Goal: Task Accomplishment & Management: Use online tool/utility

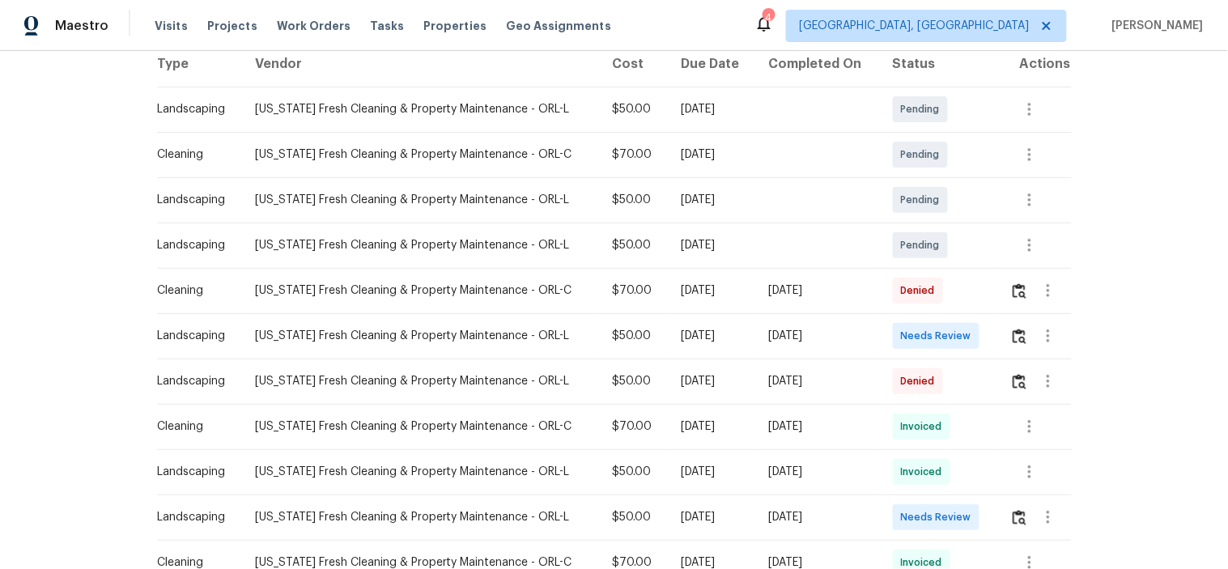
scroll to position [270, 0]
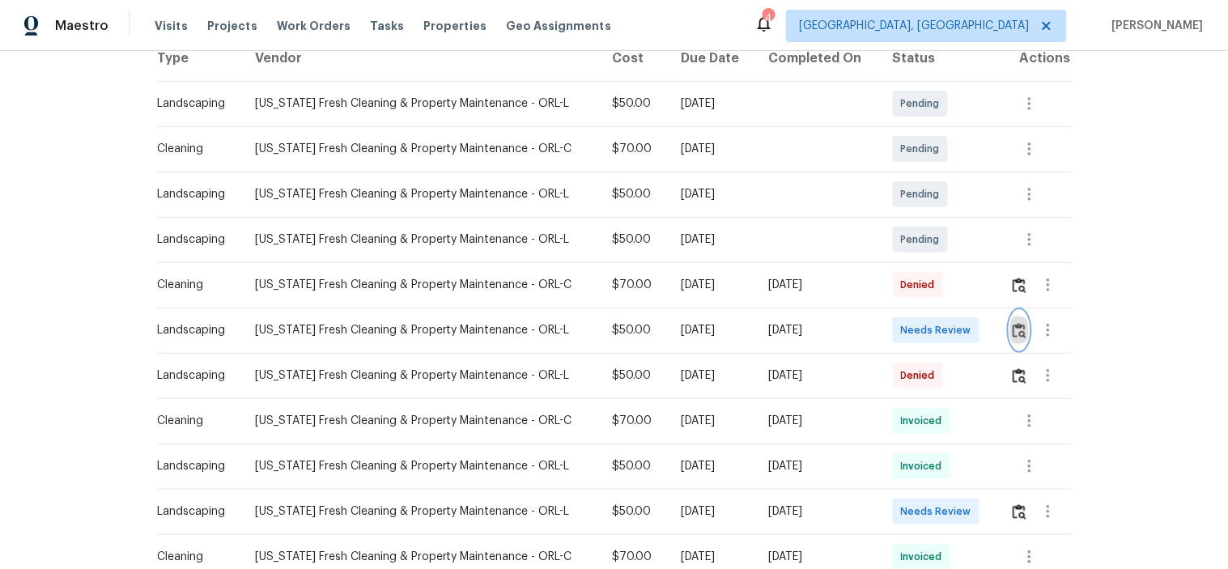
click at [1013, 327] on img "button" at bounding box center [1020, 330] width 14 height 15
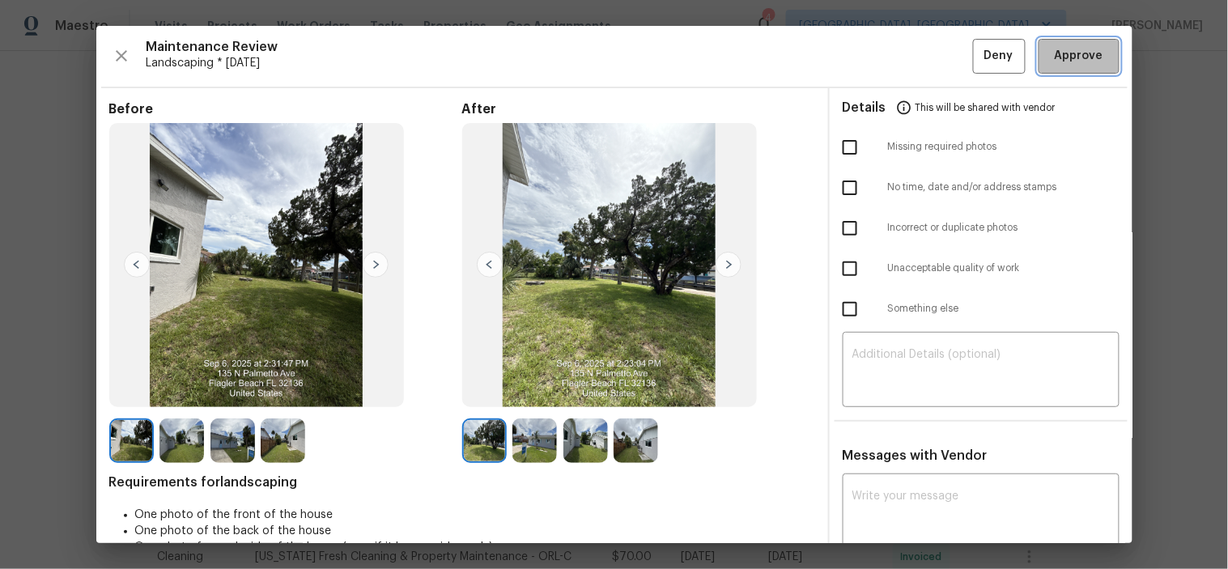
click at [1069, 44] on button "Approve" at bounding box center [1078, 56] width 81 height 35
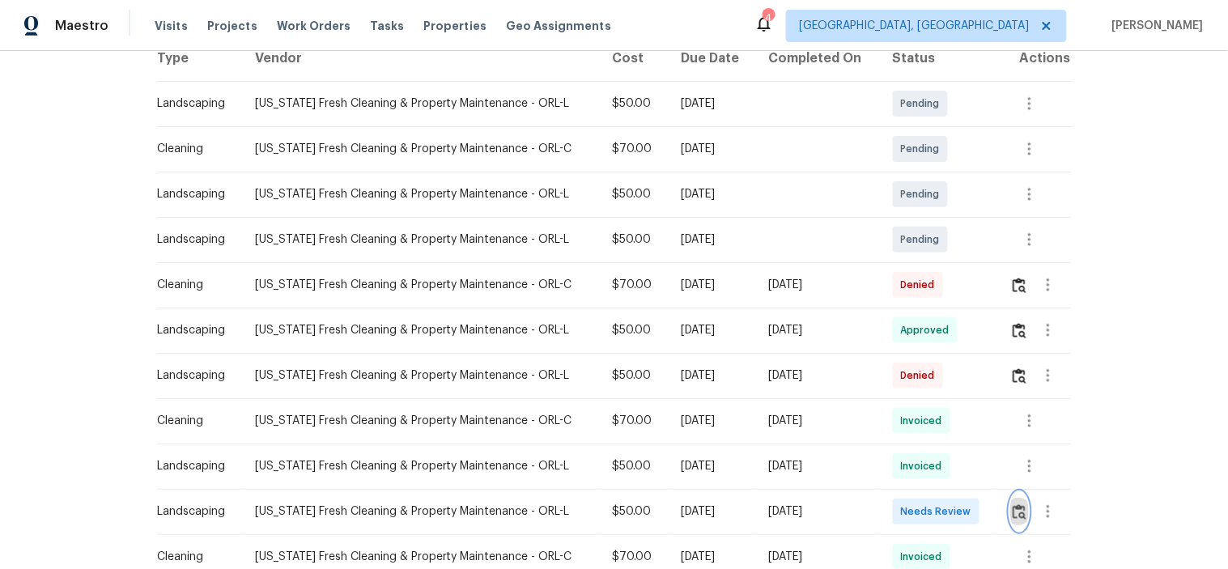
click at [1016, 512] on img "button" at bounding box center [1020, 511] width 14 height 15
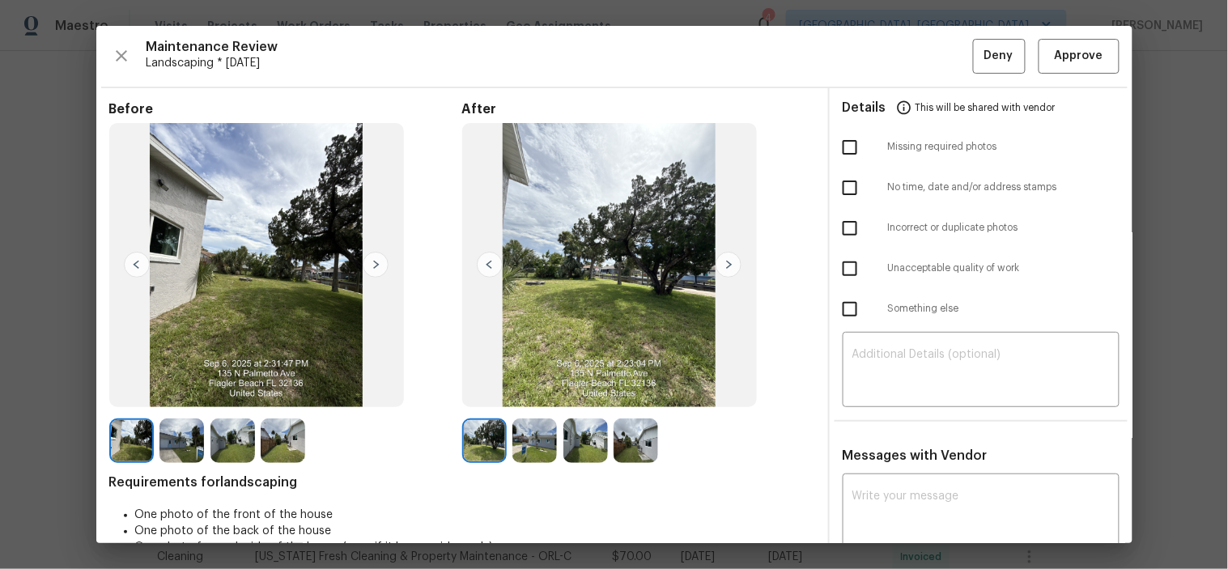
click at [839, 223] on input "checkbox" at bounding box center [850, 228] width 34 height 34
checkbox input "true"
click at [955, 365] on textarea at bounding box center [980, 371] width 257 height 45
paste textarea "The timestamps indicate that the same photos were uploaded twice: for the visit…"
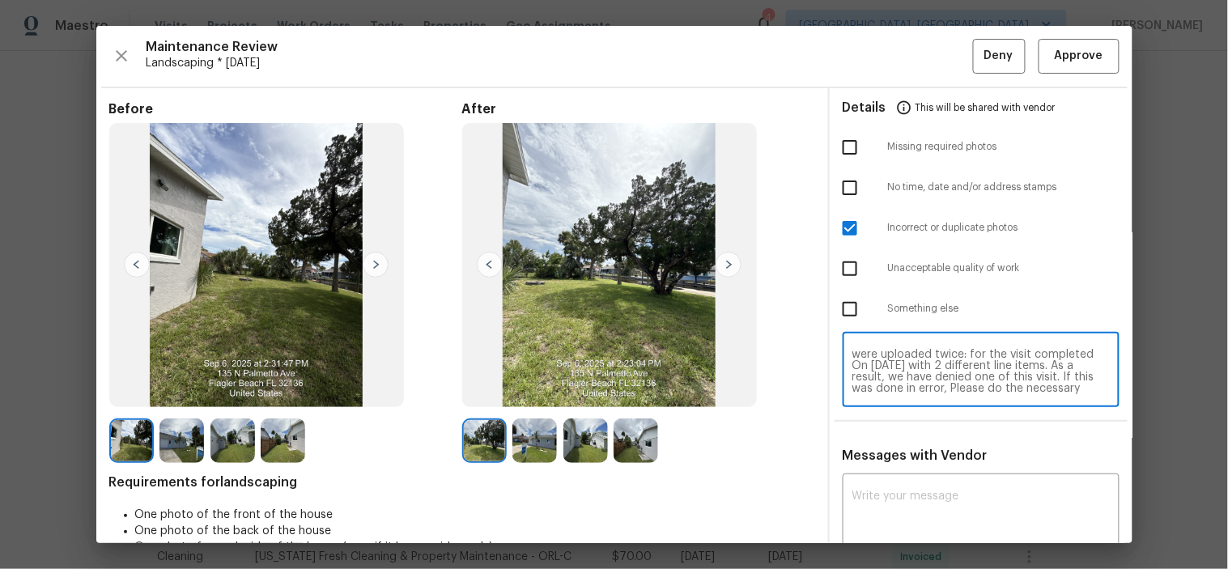
scroll to position [0, 0]
type textarea "The timestamps indicate that the same photos were uploaded twice: for the visit…"
click at [944, 507] on textarea at bounding box center [980, 512] width 257 height 45
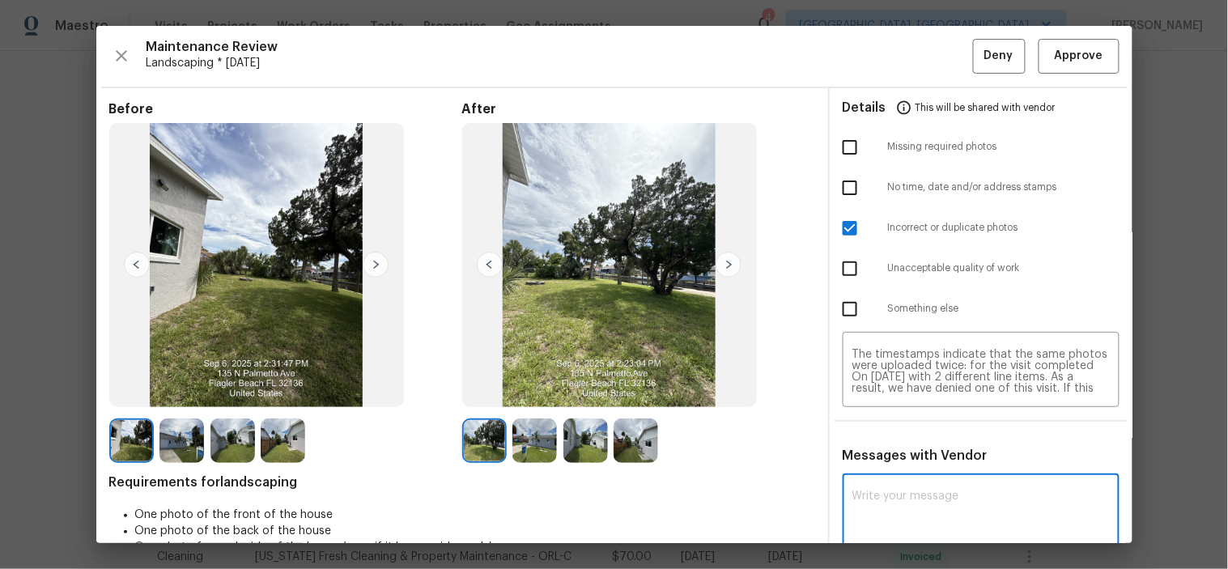
paste textarea "The timestamps indicate that the same photos were uploaded twice: for the visit…"
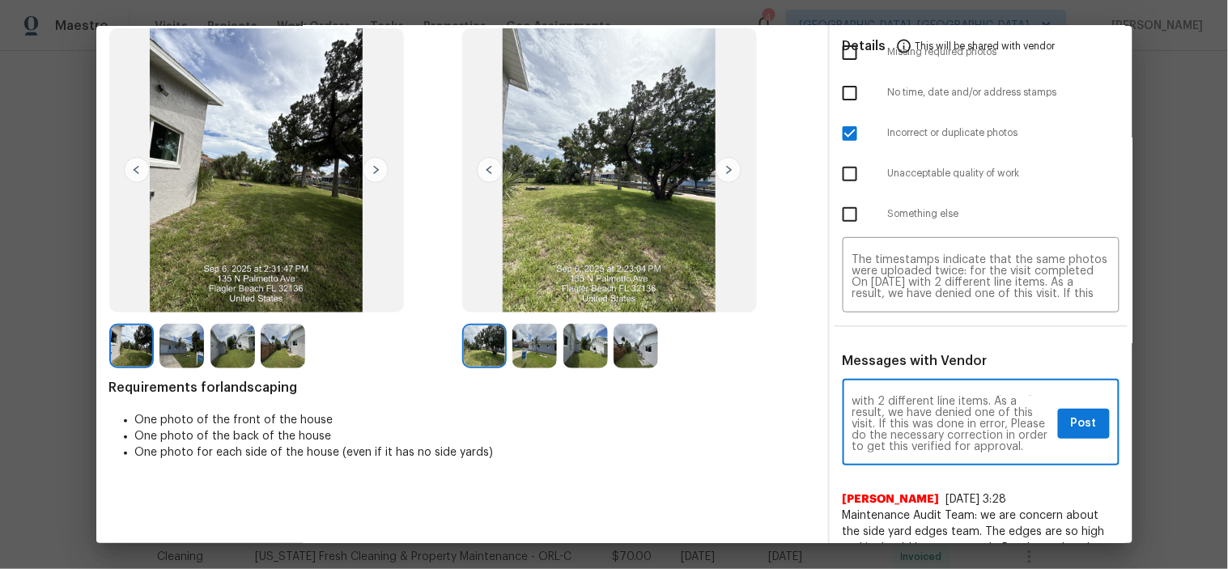
scroll to position [182, 0]
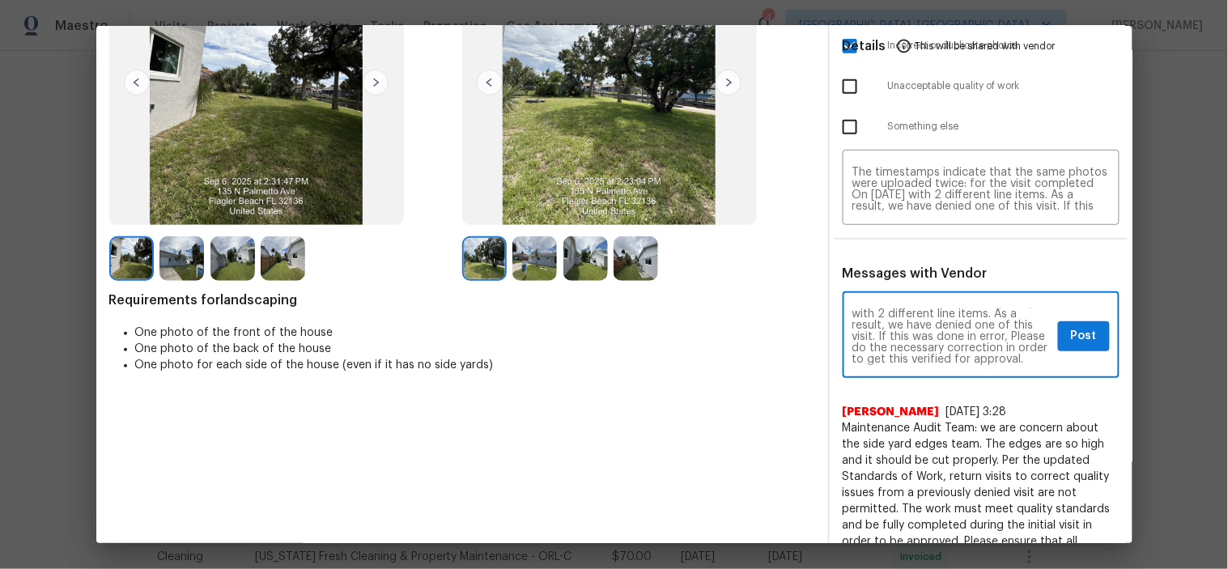
type textarea "The timestamps indicate that the same photos were uploaded twice: for the visit…"
click at [1071, 330] on span "Post" at bounding box center [1084, 336] width 26 height 20
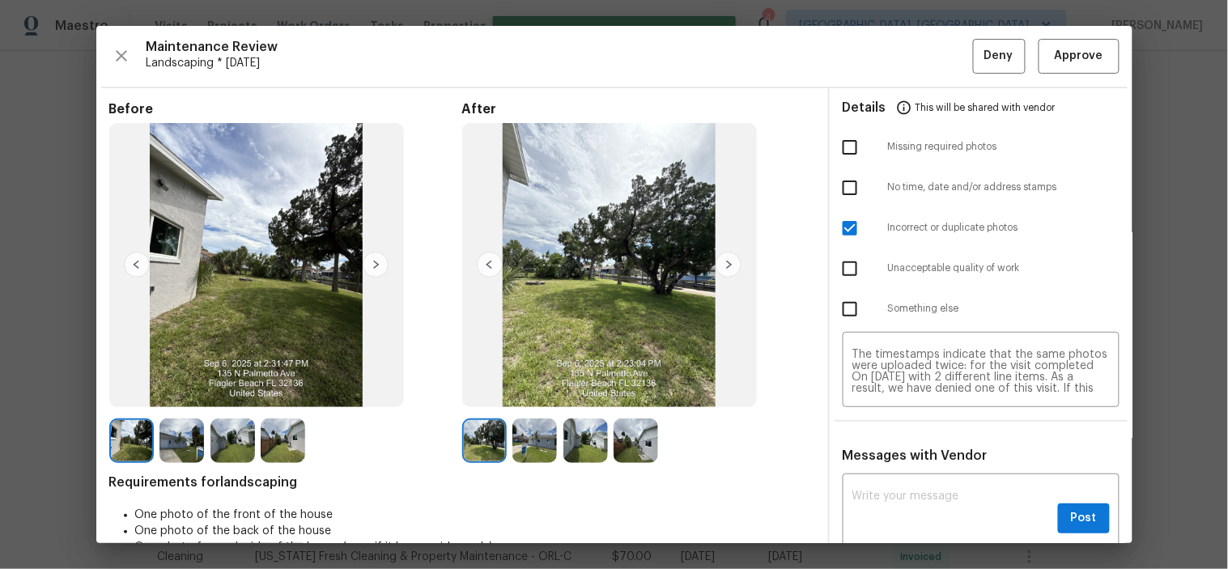
scroll to position [0, 0]
click at [984, 66] on span "Deny" at bounding box center [998, 56] width 29 height 20
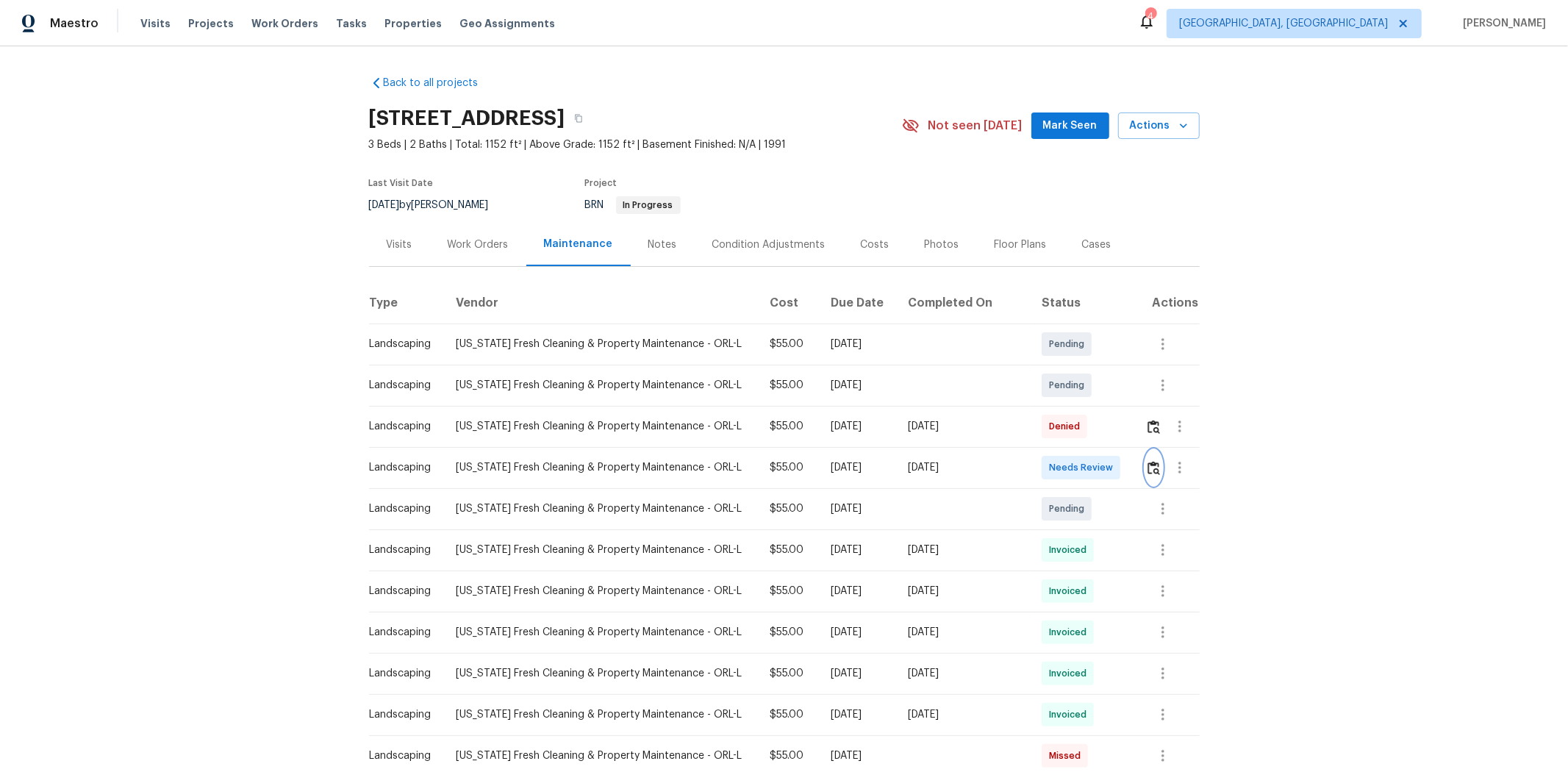
click at [843, 473] on img "button" at bounding box center [1154, 467] width 13 height 14
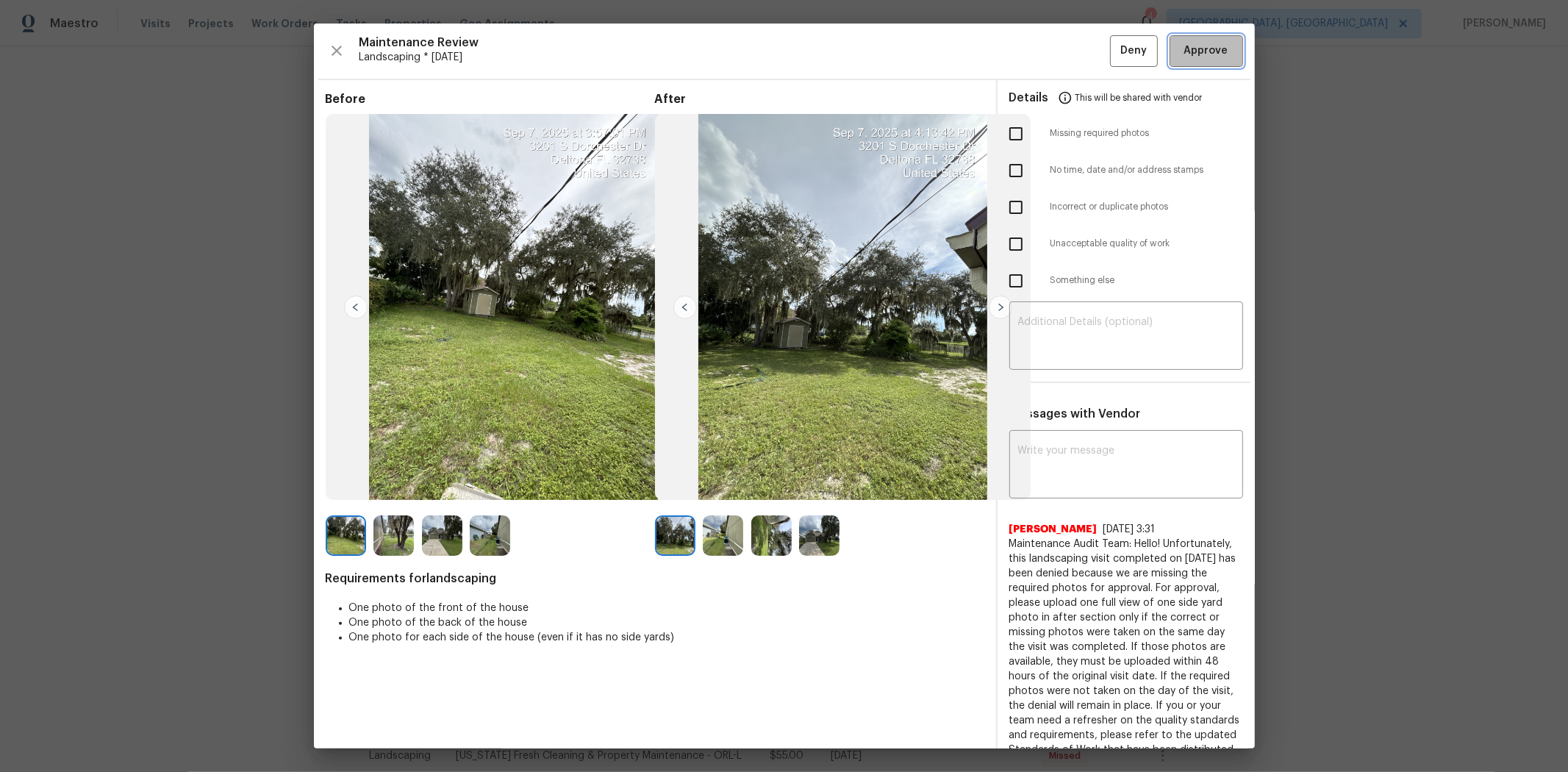
click at [843, 56] on span "Approve" at bounding box center [1206, 51] width 45 height 18
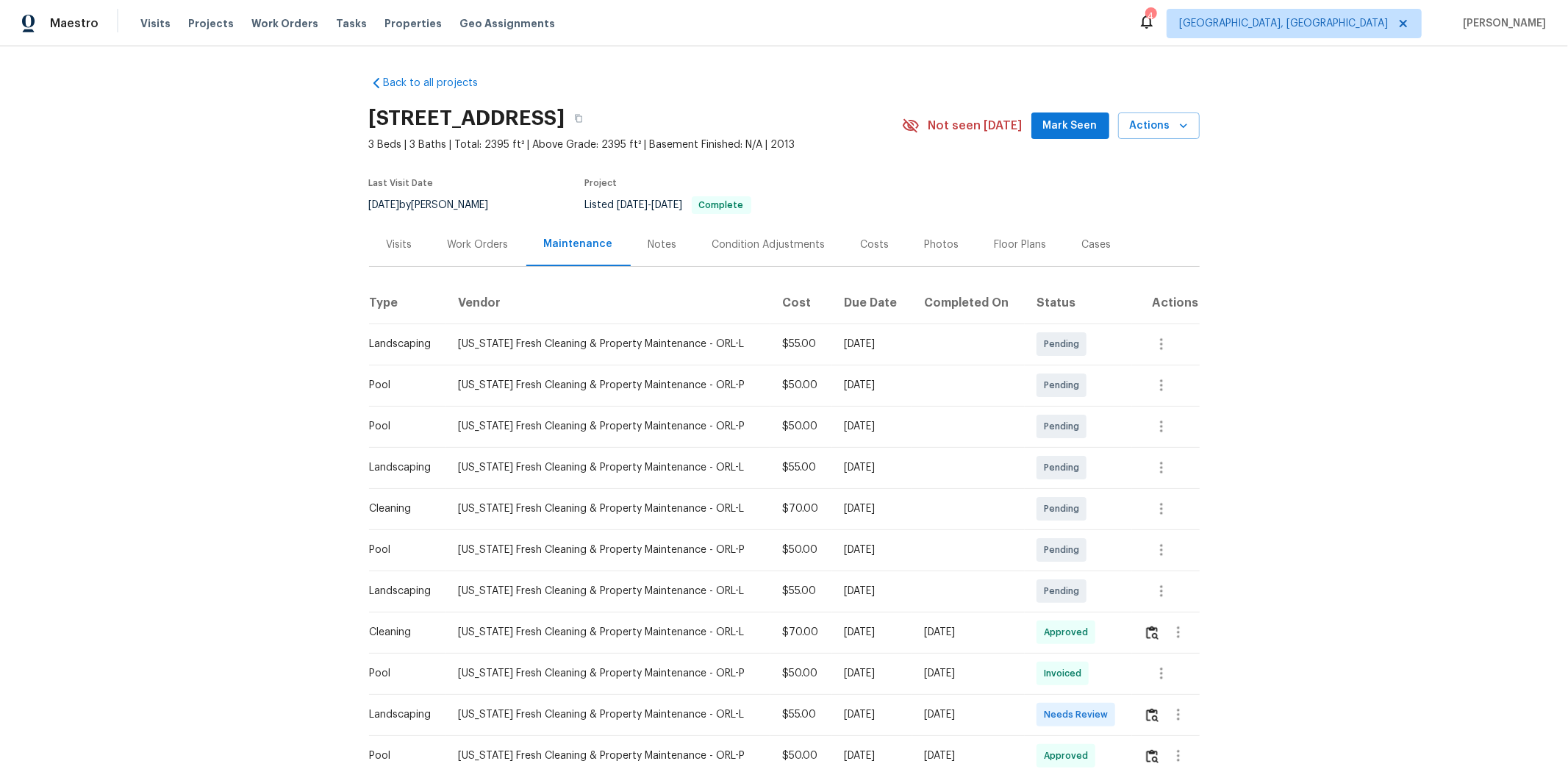
click at [1115, 516] on td at bounding box center [1166, 714] width 67 height 41
click at [1115, 516] on img "button" at bounding box center [1153, 714] width 13 height 14
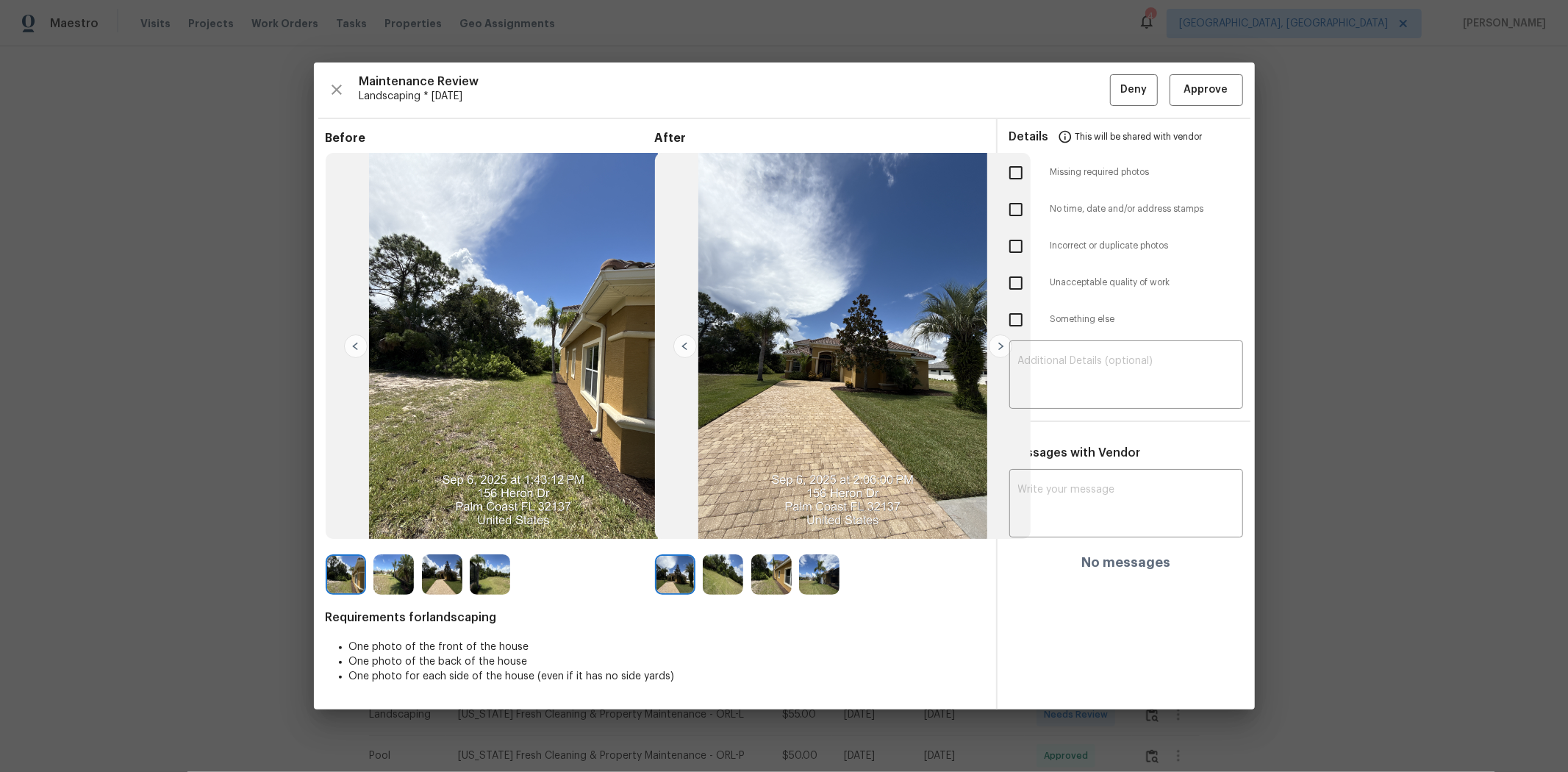
drag, startPoint x: 1175, startPoint y: 66, endPoint x: 1190, endPoint y: 86, distance: 25.0
click at [1115, 71] on div "Maintenance Review Landscaping * Fri, Sep 05 Deny Approve Before After Requirem…" at bounding box center [785, 386] width 941 height 647
click at [1115, 86] on span "Approve" at bounding box center [1206, 90] width 45 height 18
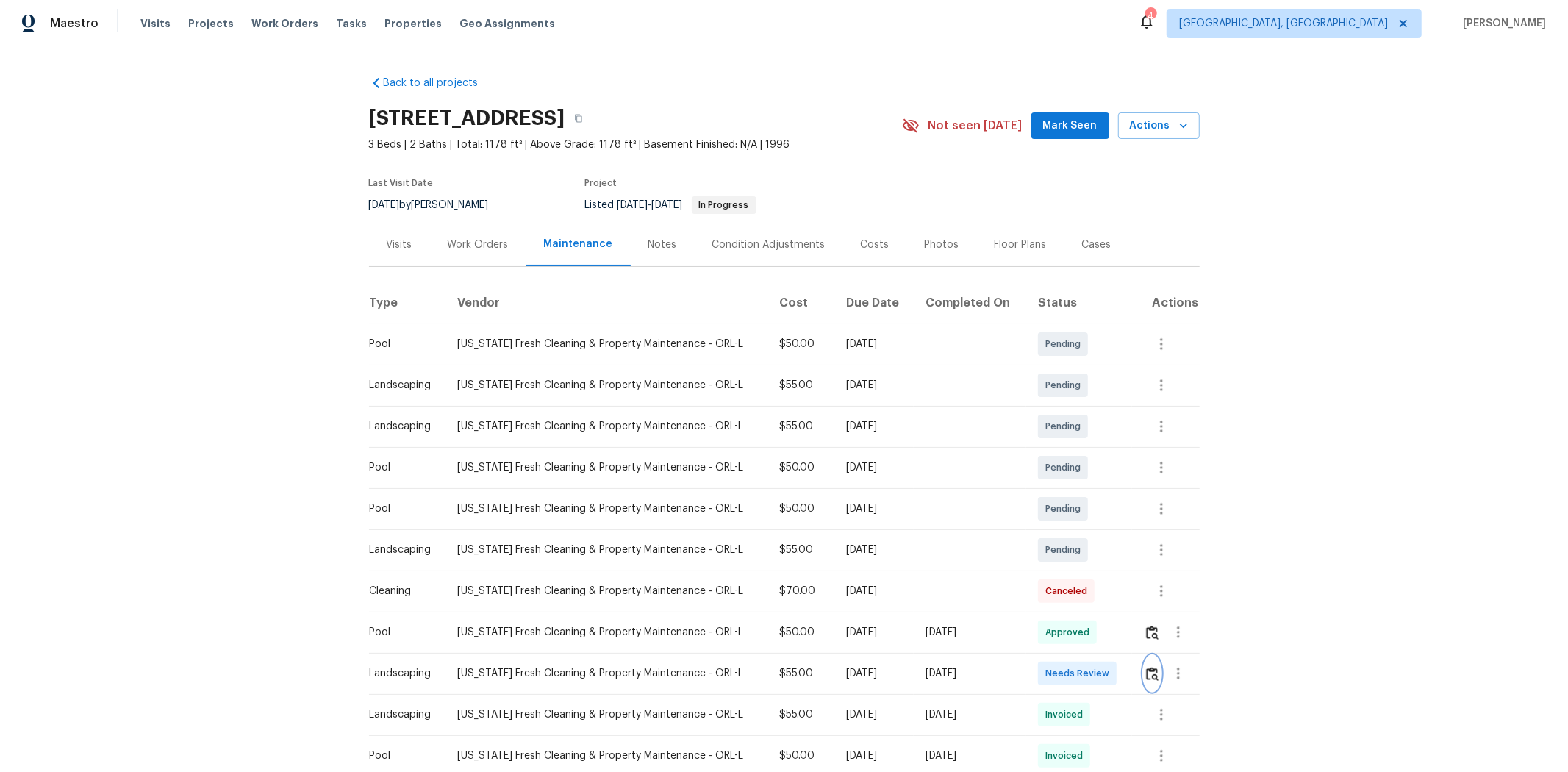
click at [1115, 516] on img "button" at bounding box center [1153, 673] width 13 height 14
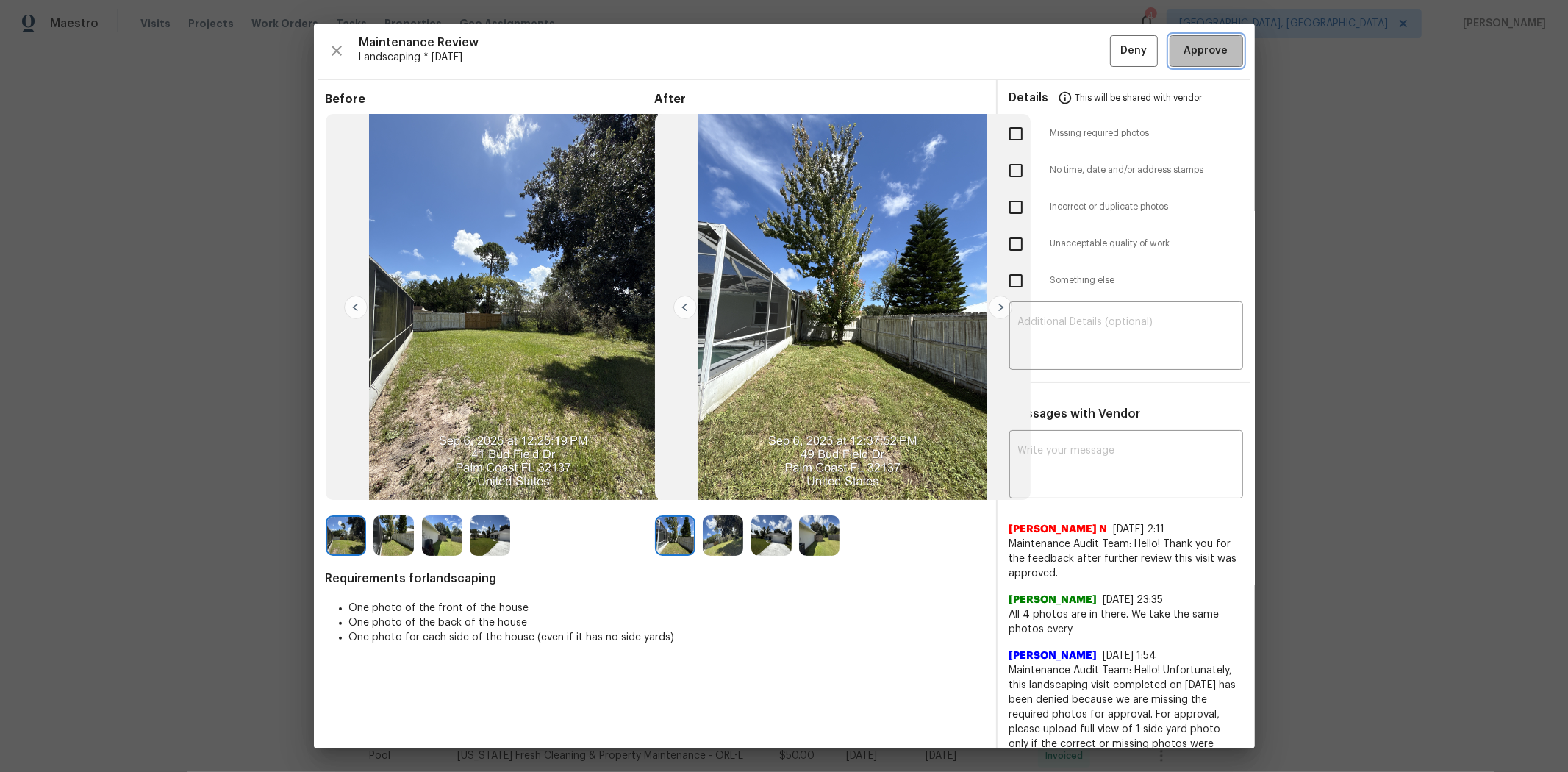
drag, startPoint x: 1209, startPoint y: 48, endPoint x: 1173, endPoint y: 64, distance: 39.4
click at [1115, 50] on span "Approve" at bounding box center [1206, 51] width 45 height 18
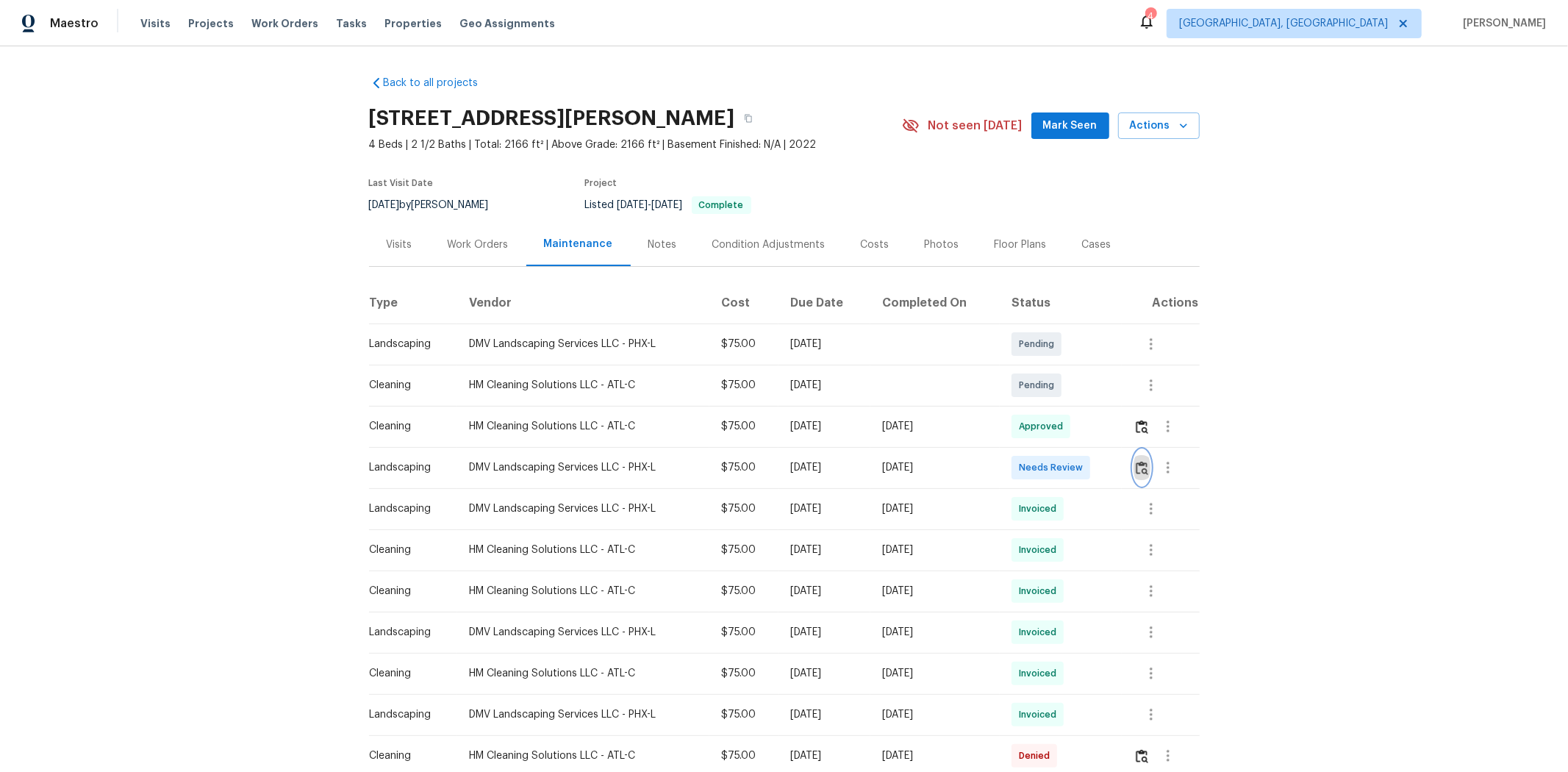
click at [1115, 469] on img "button" at bounding box center [1143, 467] width 13 height 14
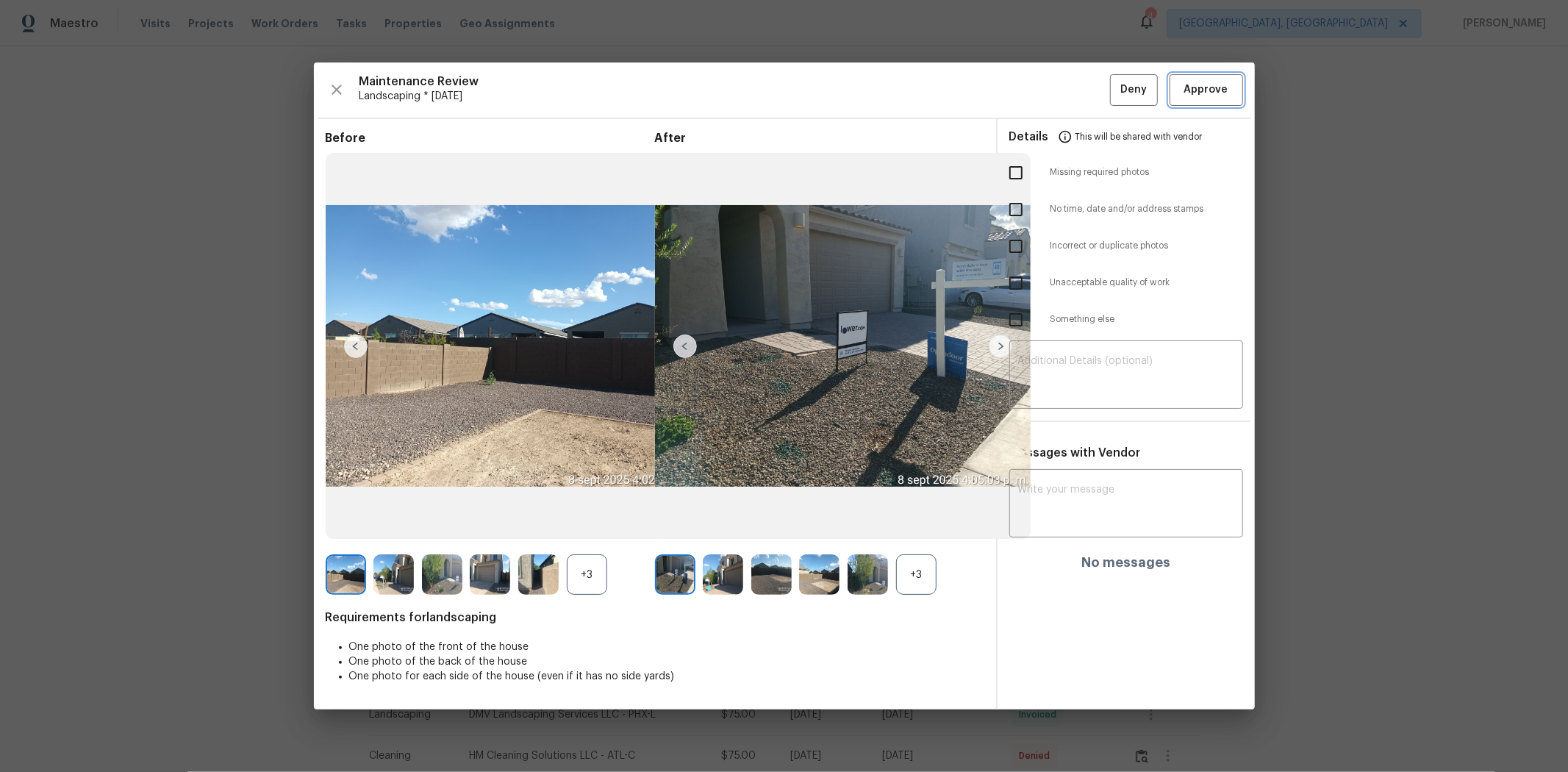
click at [1115, 88] on span "Approve" at bounding box center [1206, 90] width 45 height 18
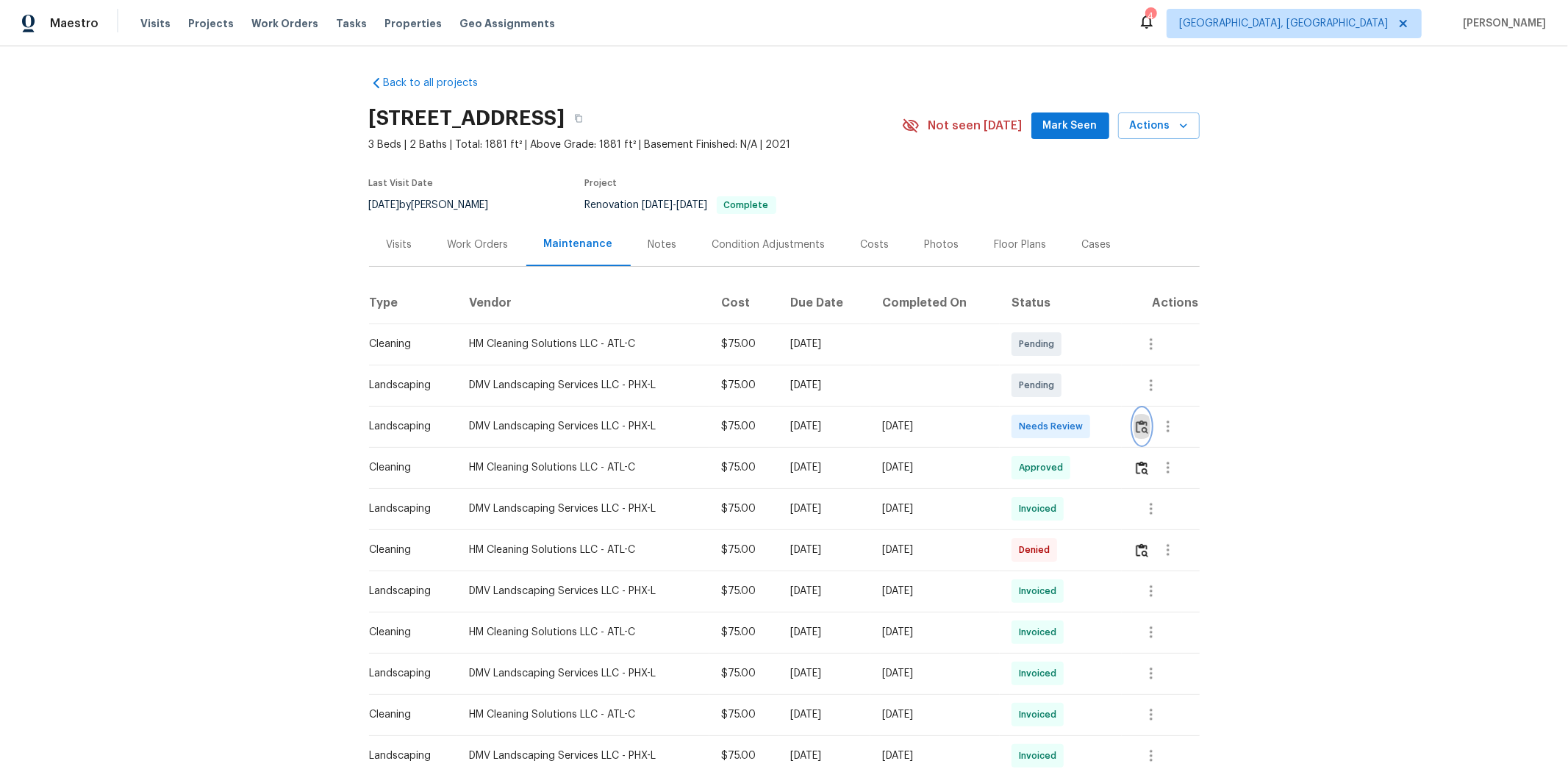
click at [1115, 422] on button "button" at bounding box center [1142, 426] width 17 height 35
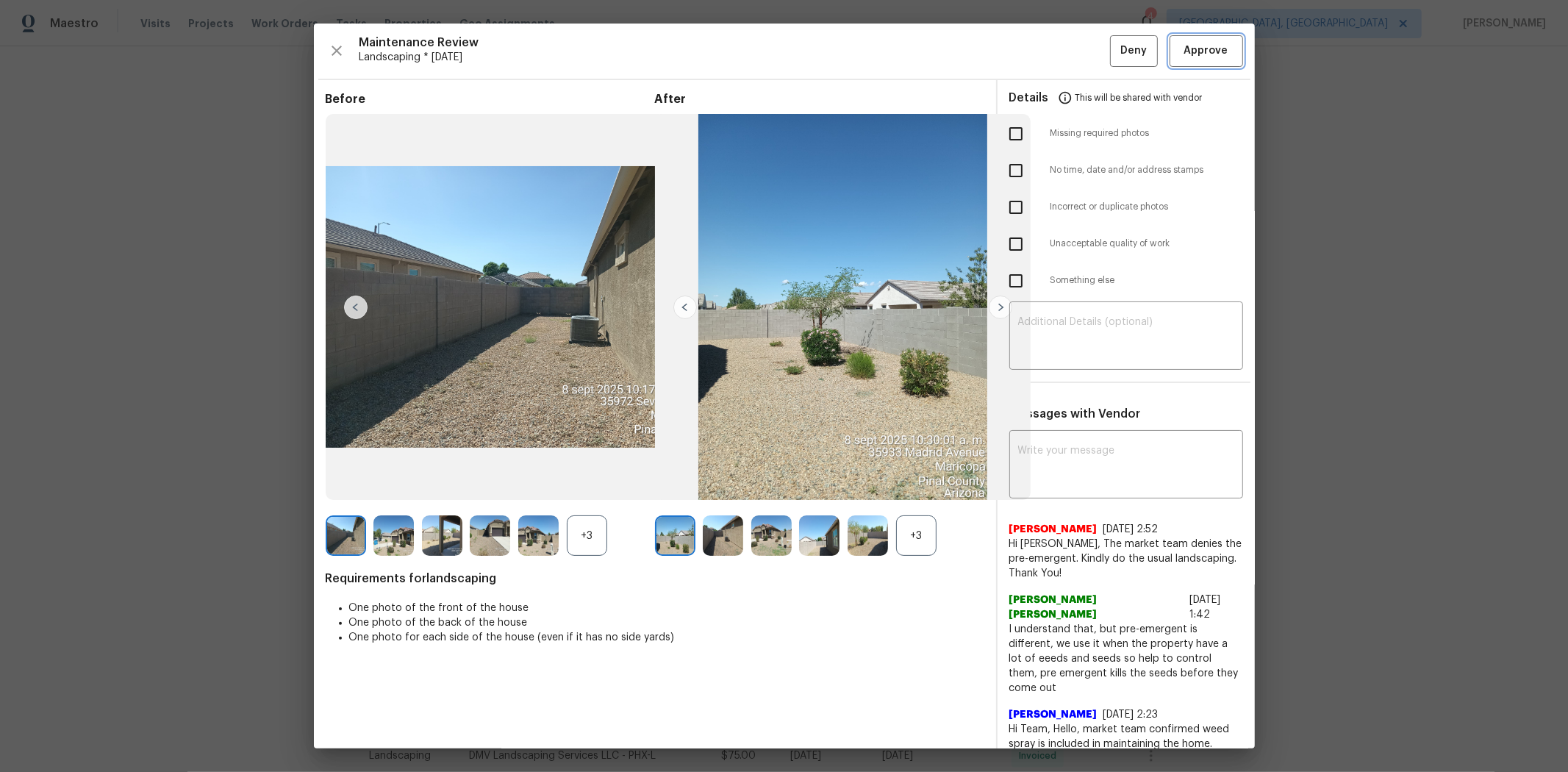
drag, startPoint x: 1191, startPoint y: 54, endPoint x: 1136, endPoint y: 45, distance: 55.7
click at [1115, 53] on span "Approve" at bounding box center [1206, 51] width 45 height 18
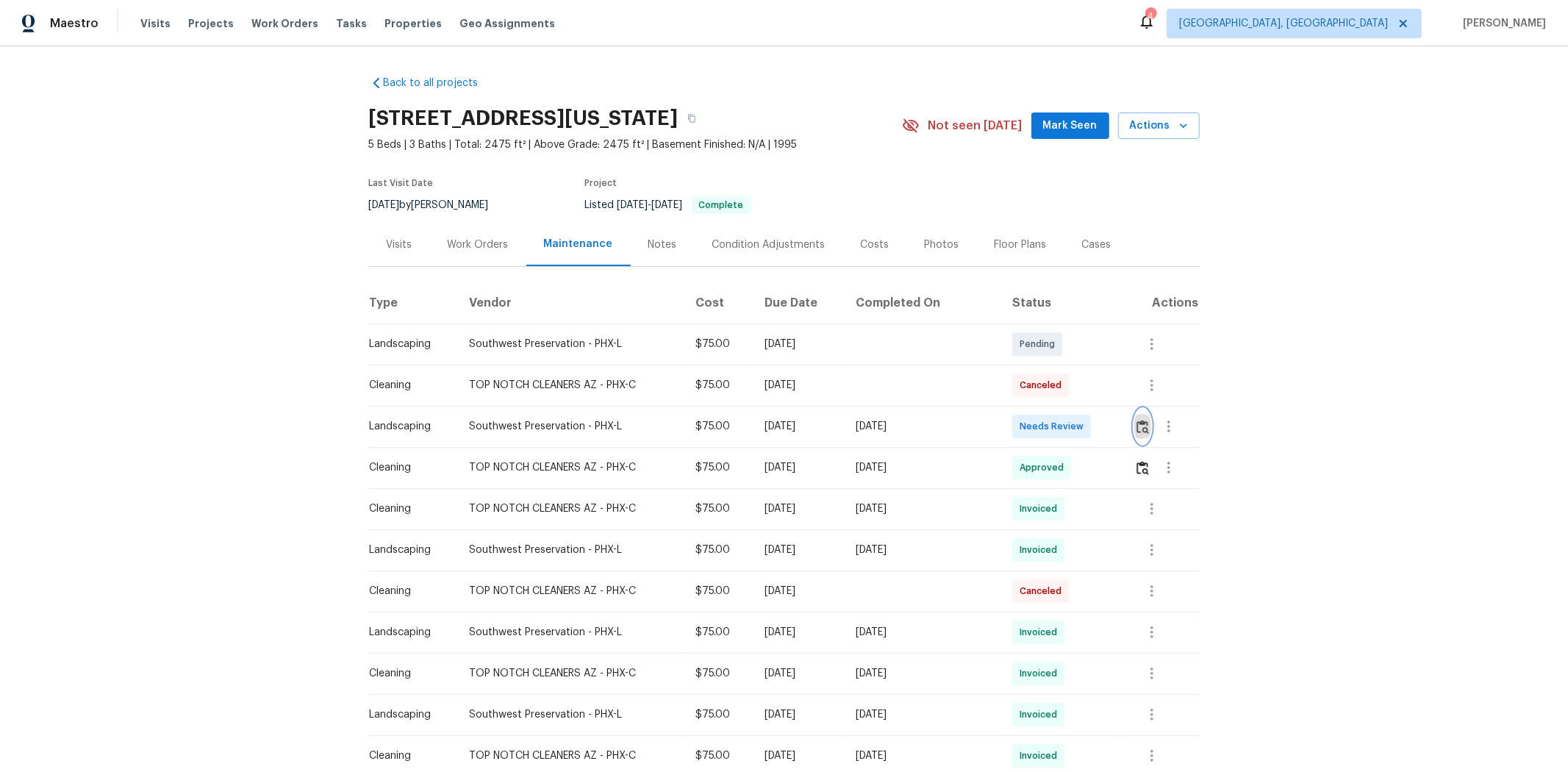
click at [1115, 430] on img "button" at bounding box center [1143, 426] width 13 height 14
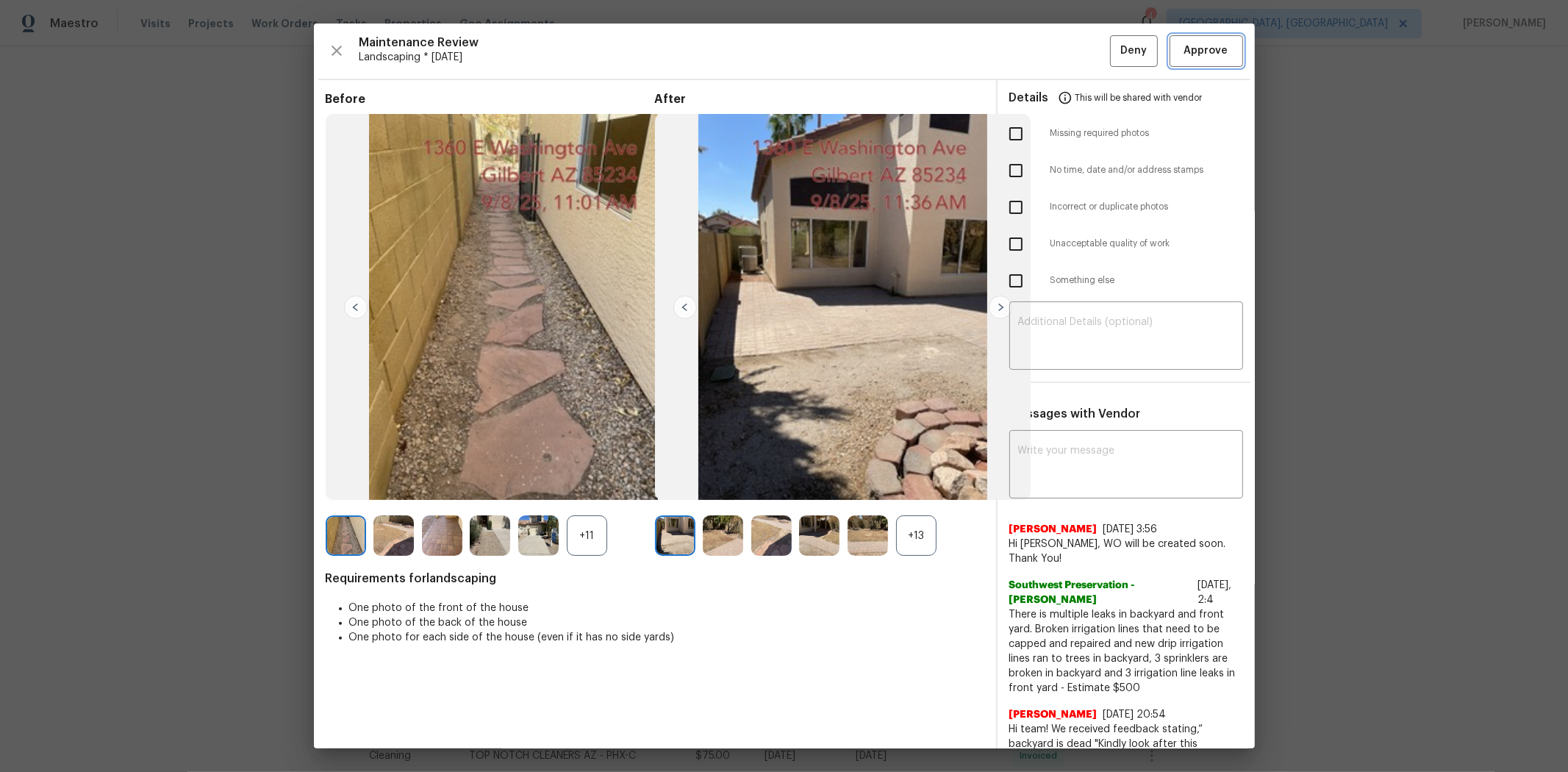
click at [1115, 62] on button "Approve" at bounding box center [1206, 51] width 74 height 32
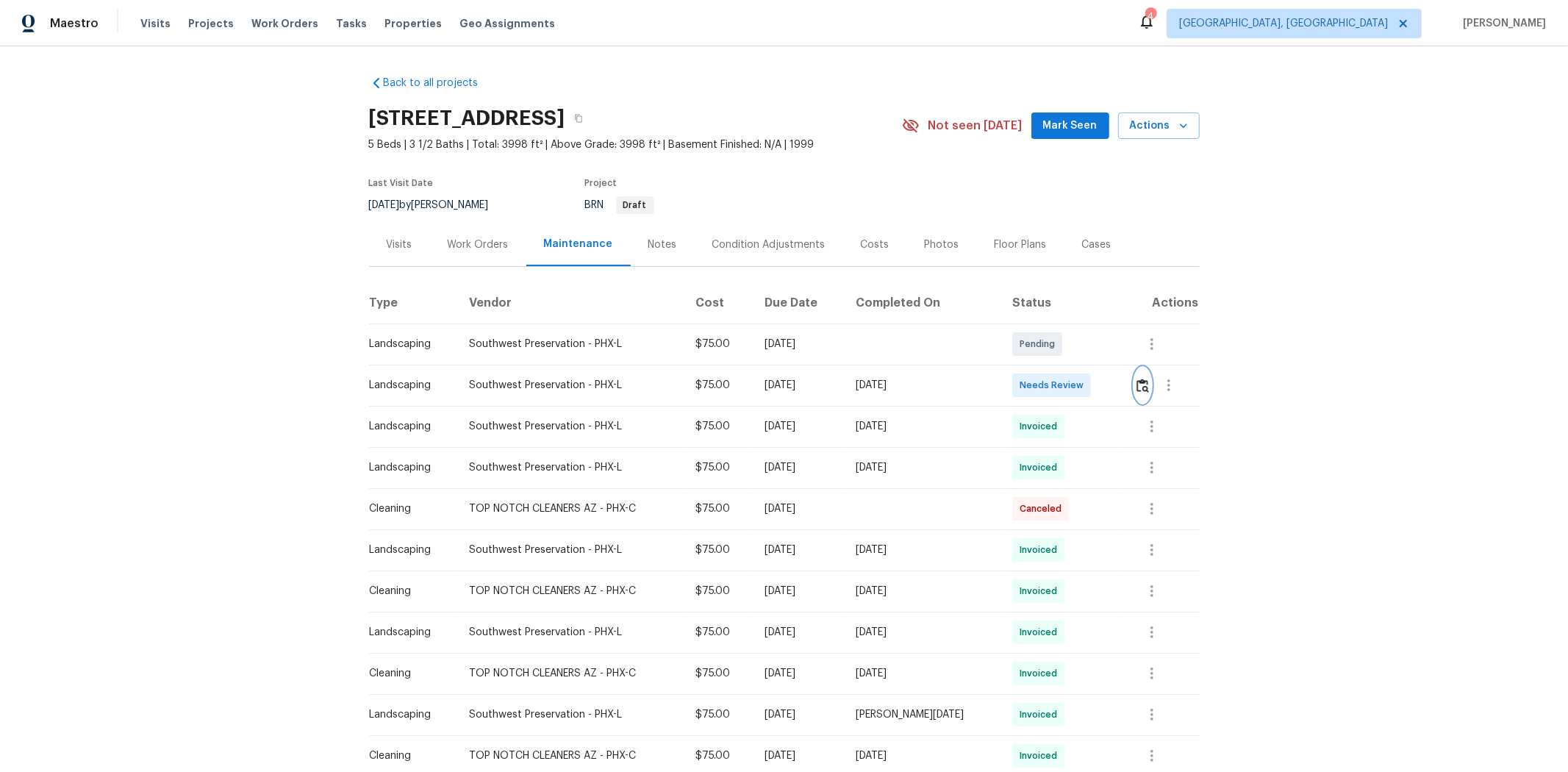
click at [1115, 388] on img "button" at bounding box center [1143, 385] width 13 height 14
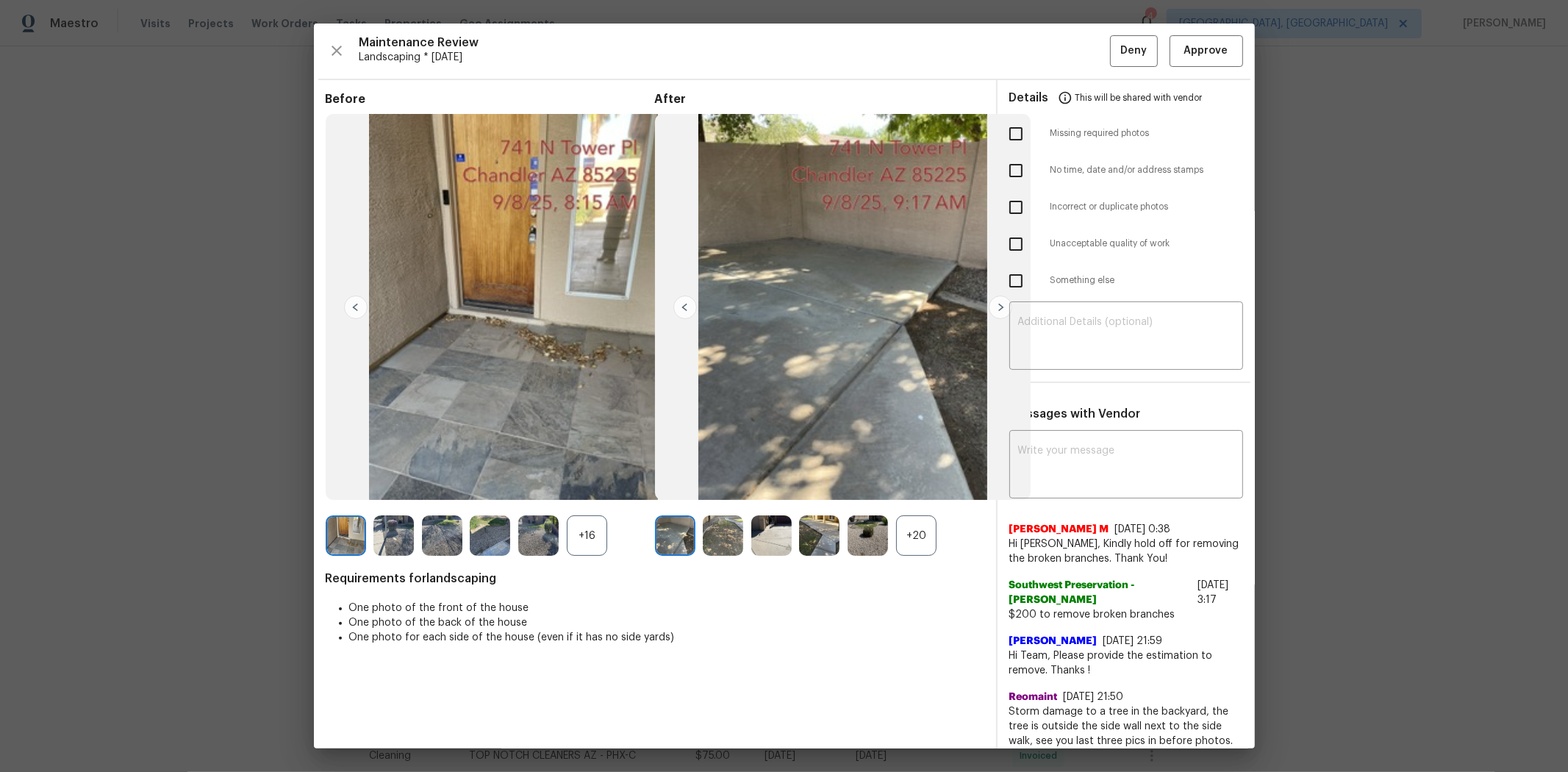
click at [1115, 67] on div "Maintenance Review Landscaping * [DATE] Deny Approve Before +16 After +20 Requi…" at bounding box center [785, 386] width 941 height 725
click at [1115, 62] on button "Approve" at bounding box center [1206, 51] width 74 height 32
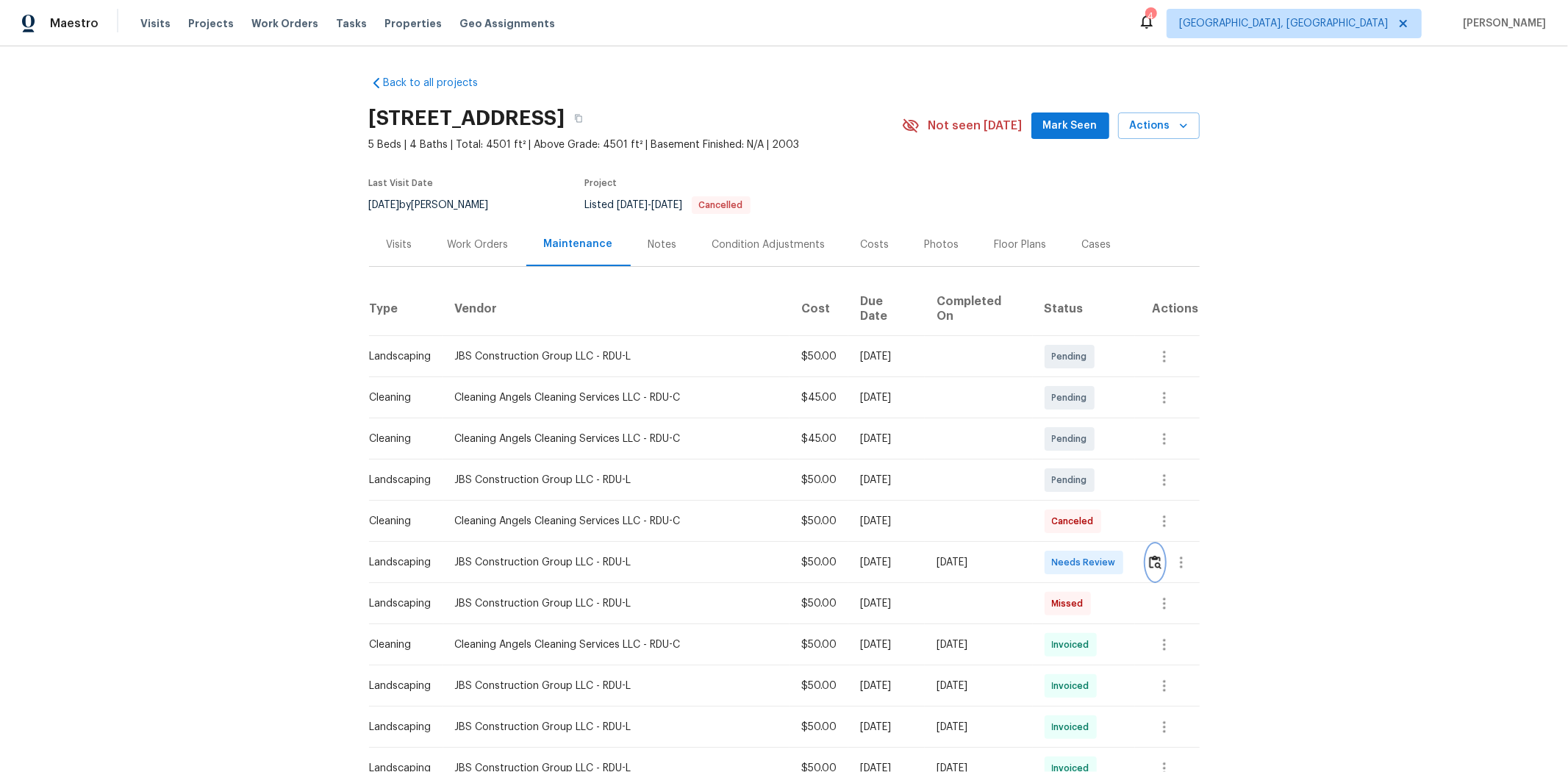
click at [1115, 516] on img "button" at bounding box center [1156, 561] width 13 height 14
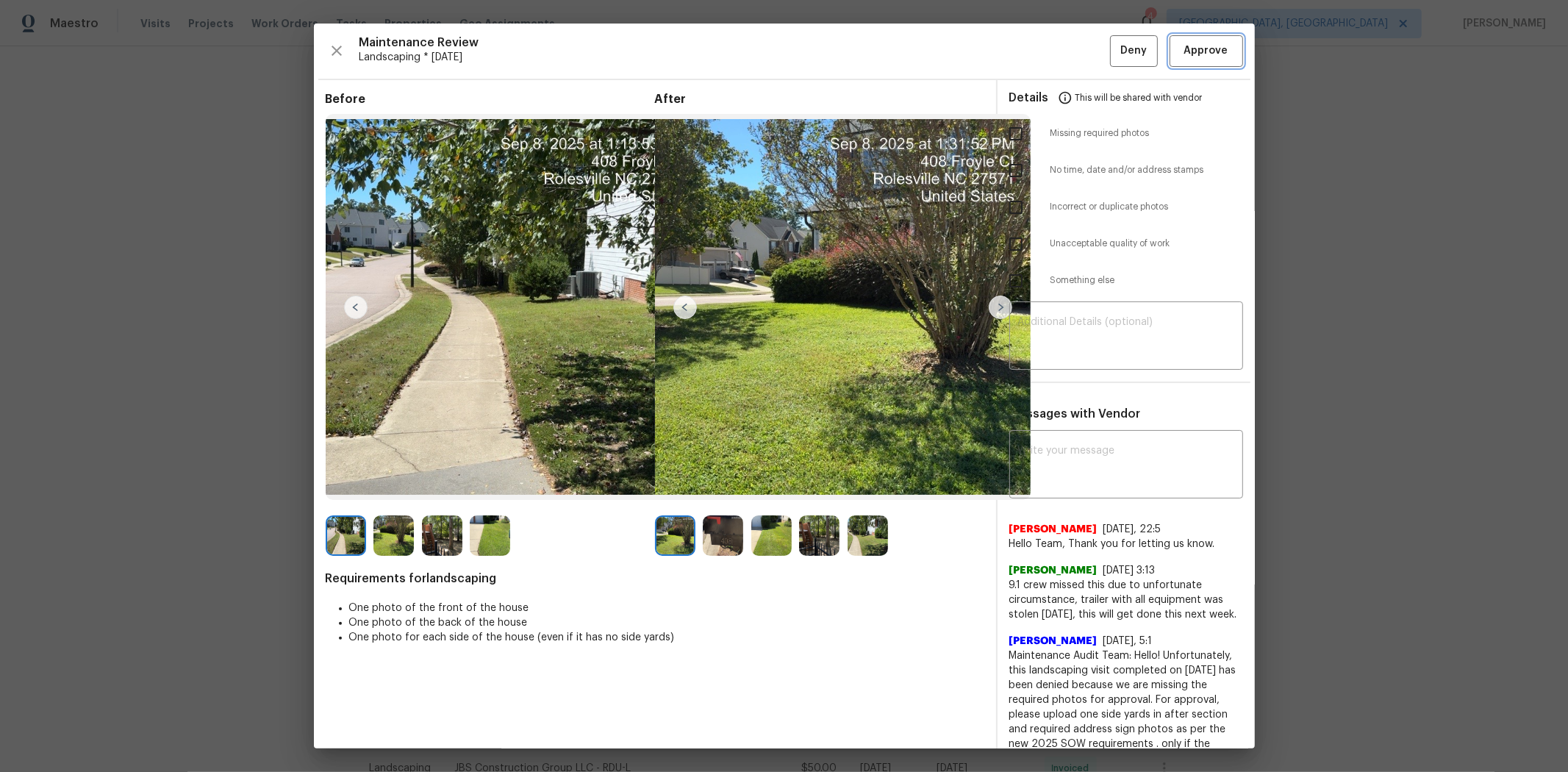
click at [1115, 60] on span "Approve" at bounding box center [1206, 51] width 45 height 18
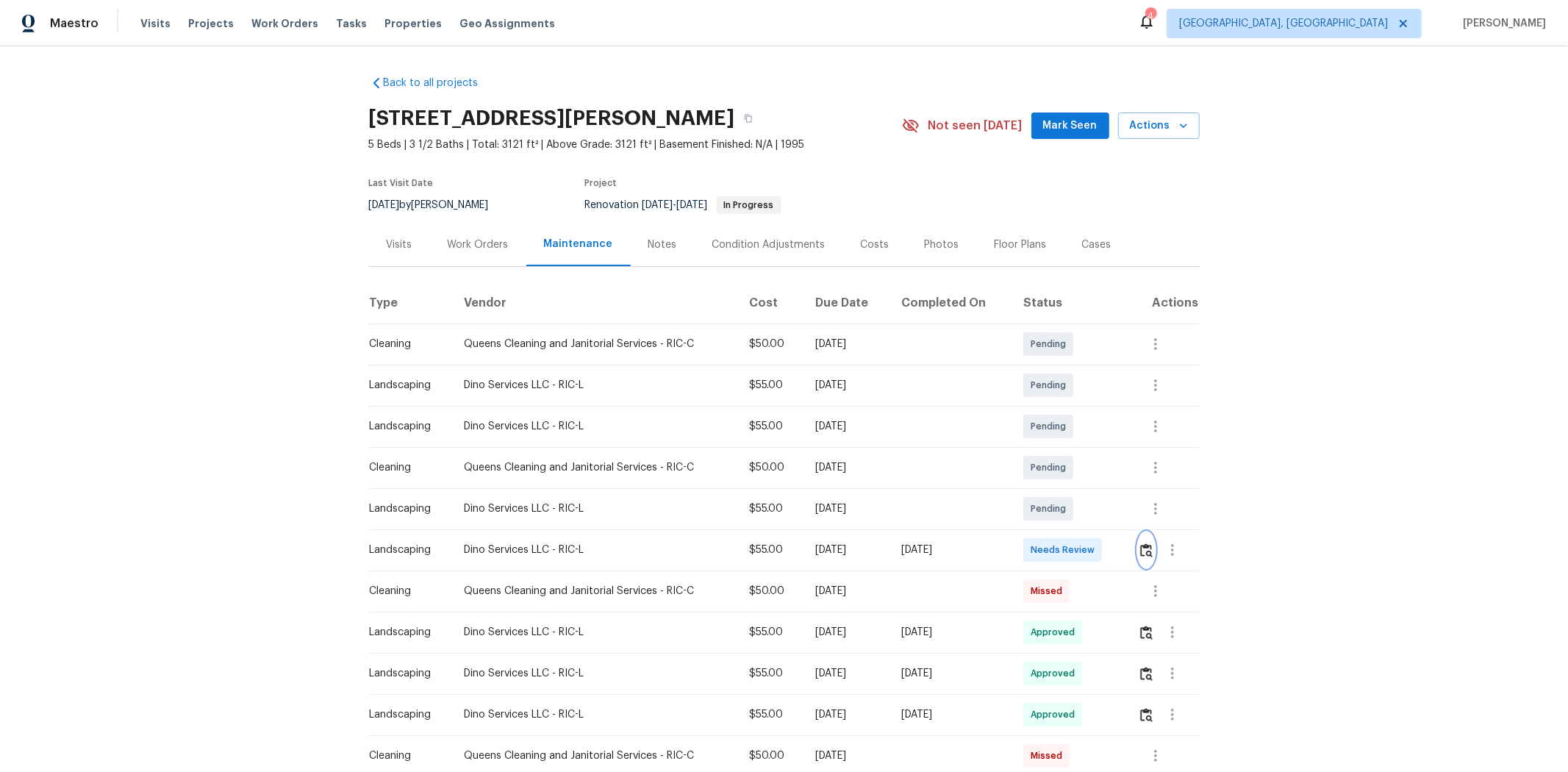
click at [843, 493] on img "button" at bounding box center [1146, 549] width 13 height 14
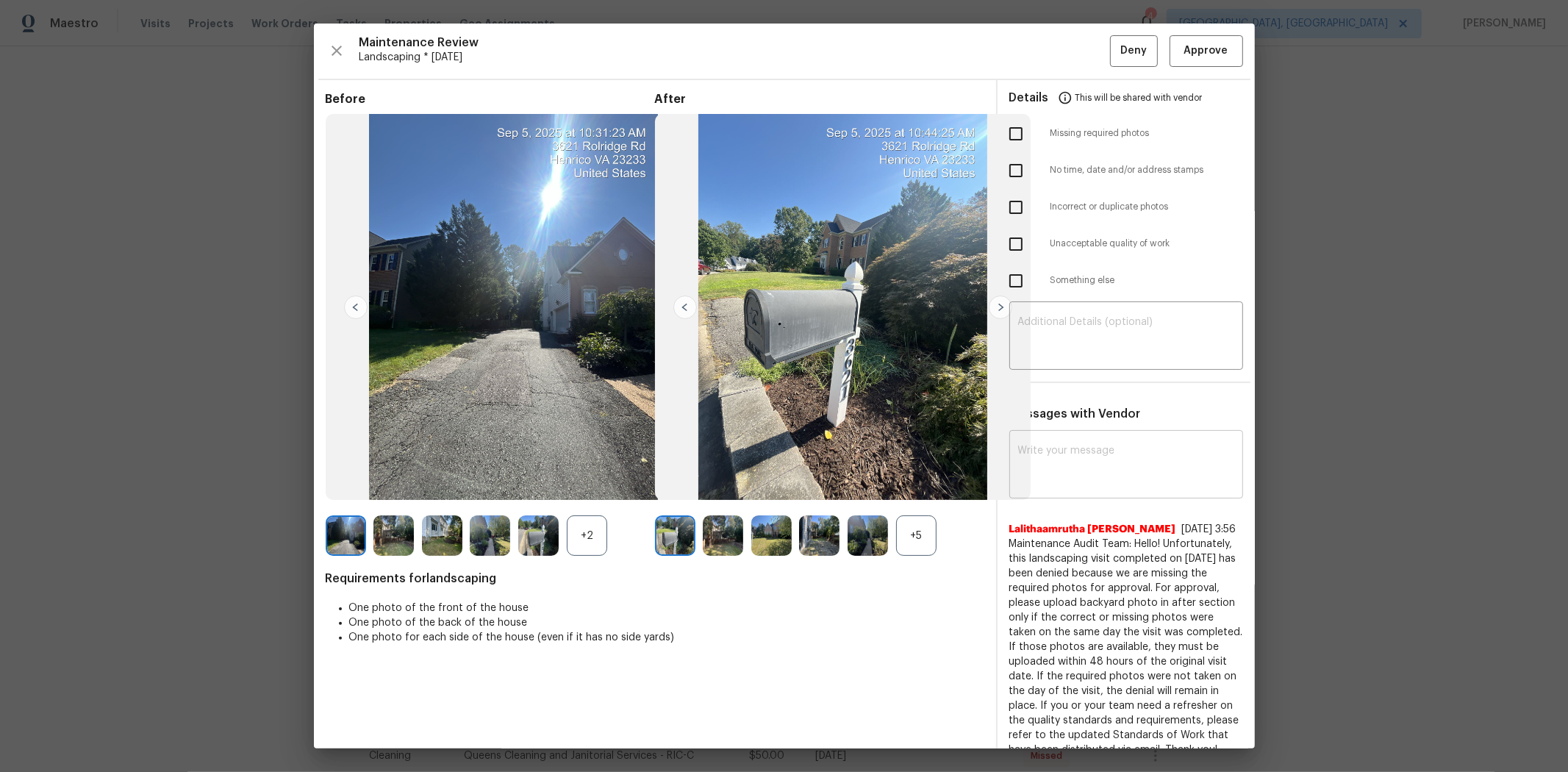
click at [843, 457] on textarea at bounding box center [1126, 465] width 216 height 41
paste textarea "Maintenance Audit Team: Hello! After further review, the visit on [DATE], has b…"
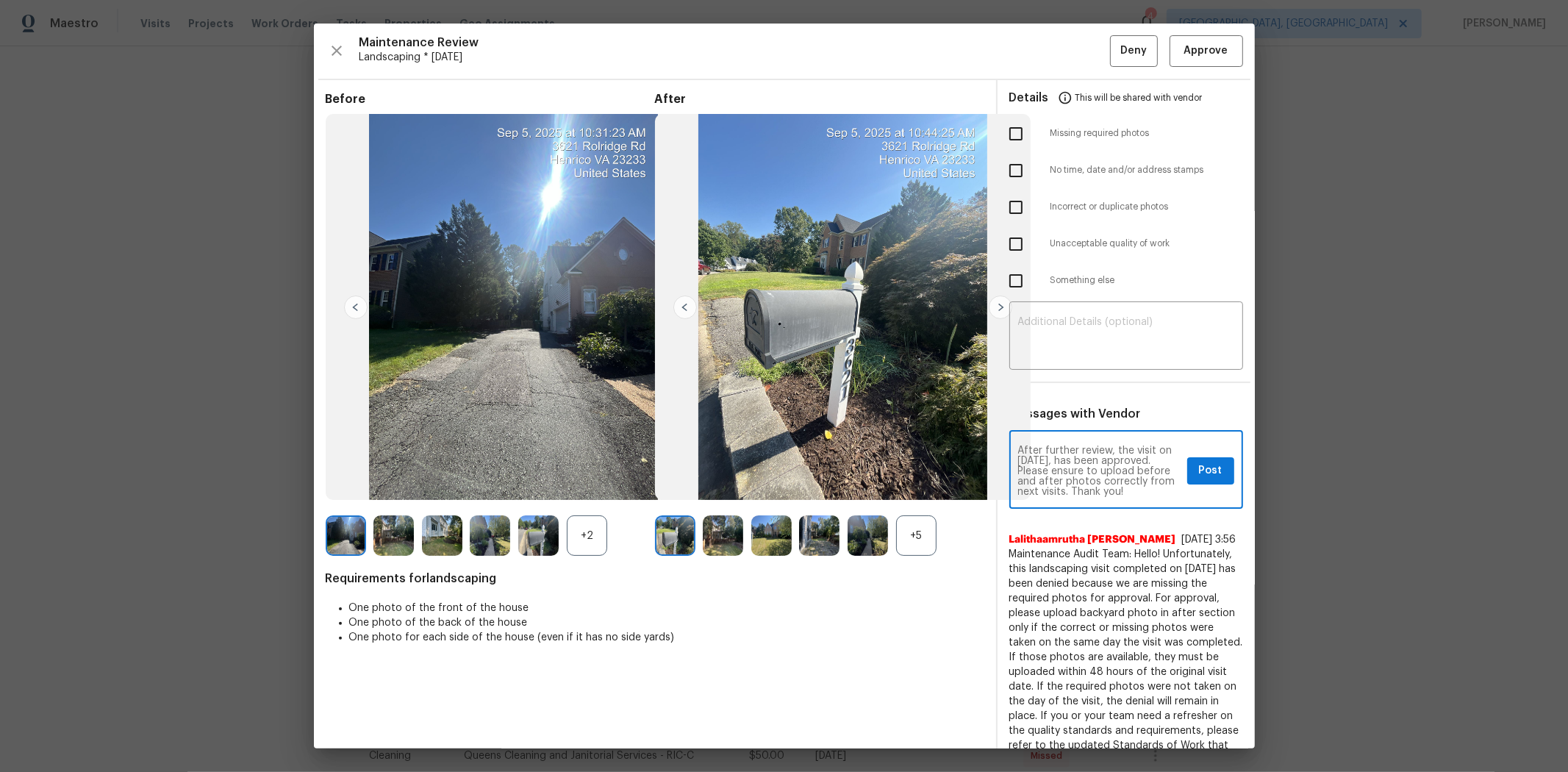
scroll to position [20, 0]
type textarea "Maintenance Audit Team: Hello! After further review, the visit on 09/08/2025, h…"
click at [843, 468] on span "Post" at bounding box center [1211, 470] width 24 height 18
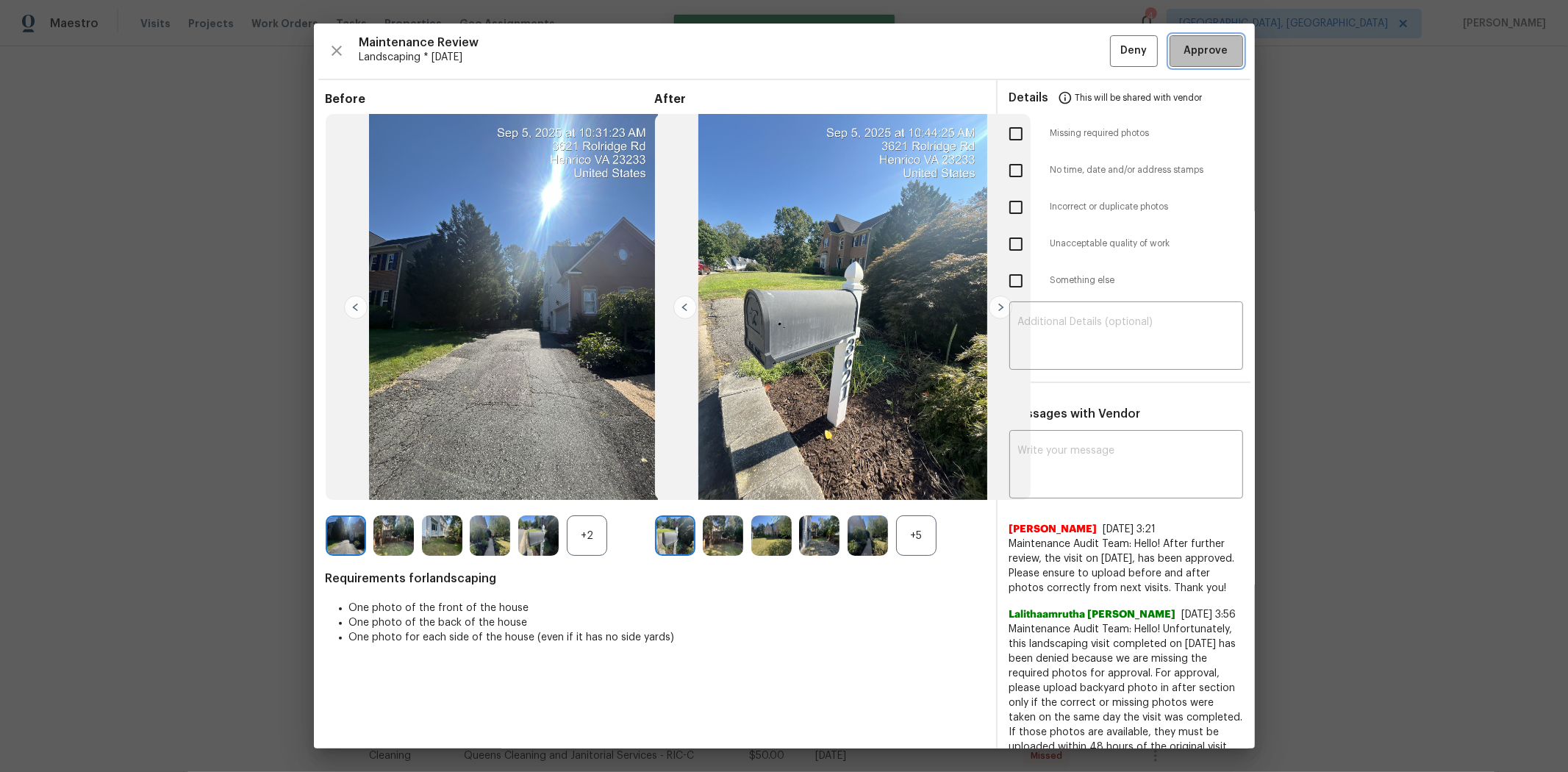
scroll to position [0, 0]
click at [843, 52] on span "Approve" at bounding box center [1206, 51] width 45 height 18
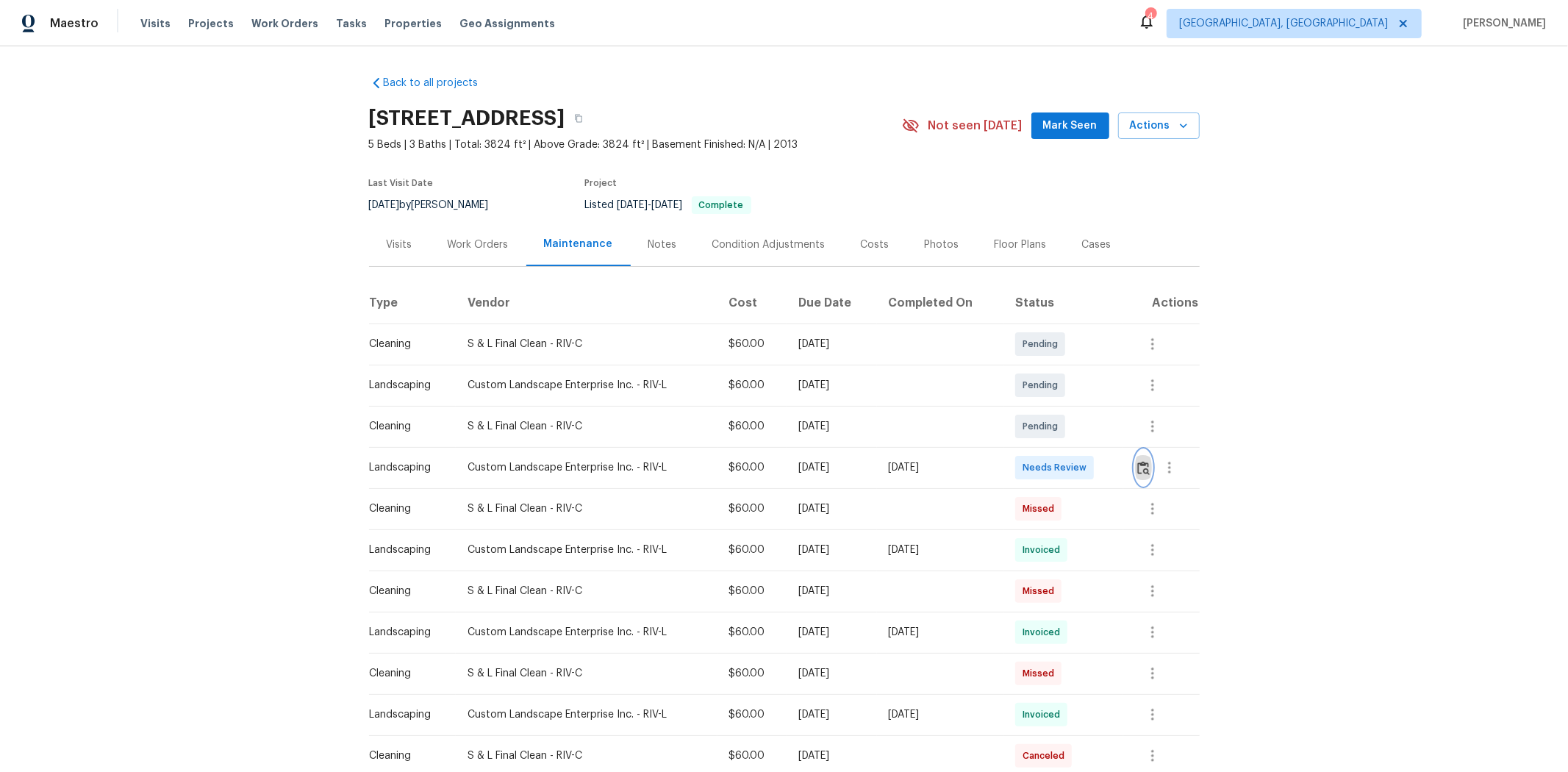
click at [1115, 476] on button "button" at bounding box center [1144, 467] width 17 height 35
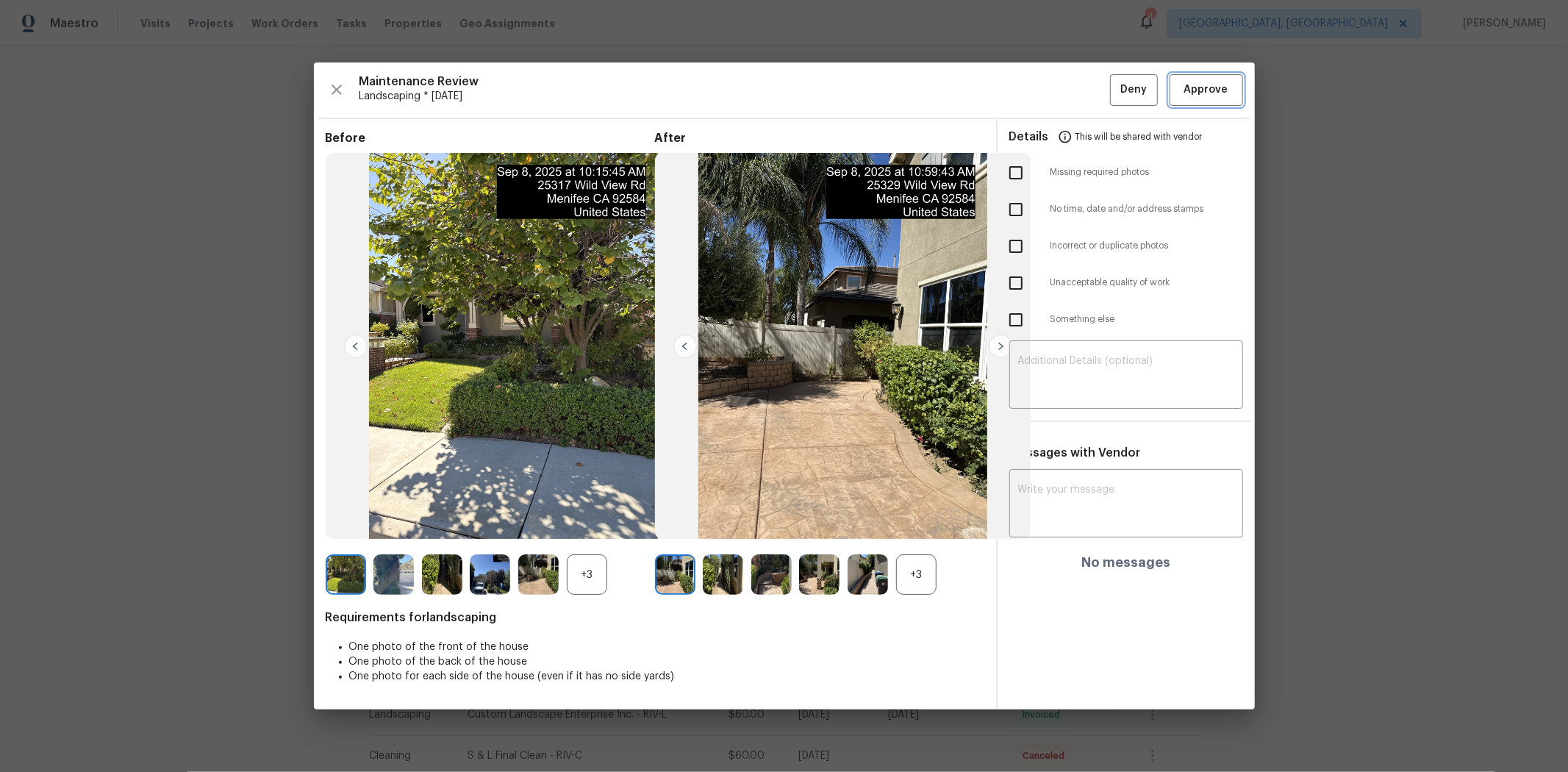
drag, startPoint x: 1204, startPoint y: 92, endPoint x: 1160, endPoint y: 91, distance: 44.0
click at [1115, 91] on span "Approve" at bounding box center [1206, 90] width 45 height 18
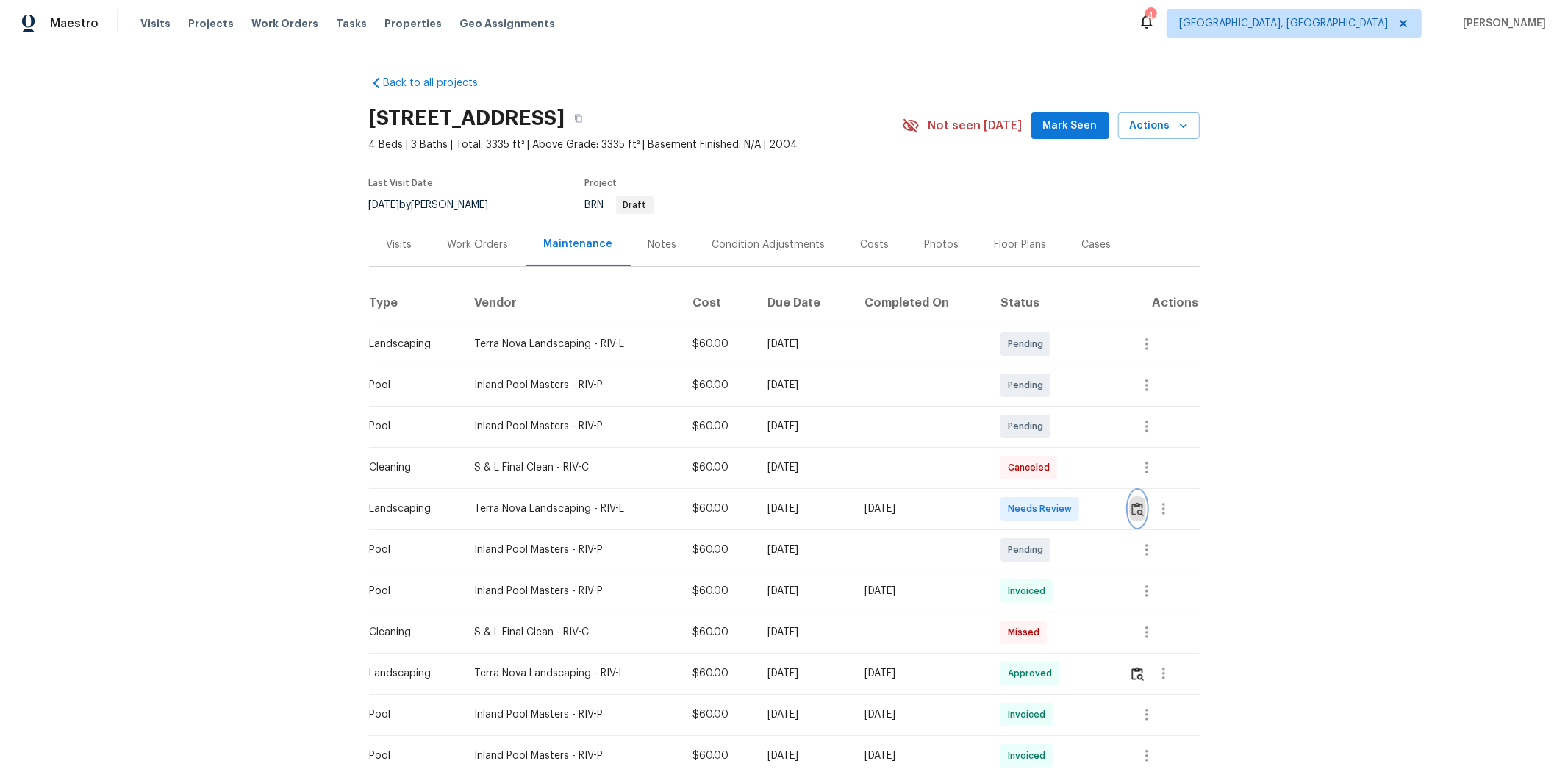
click at [1115, 508] on button "button" at bounding box center [1137, 509] width 17 height 35
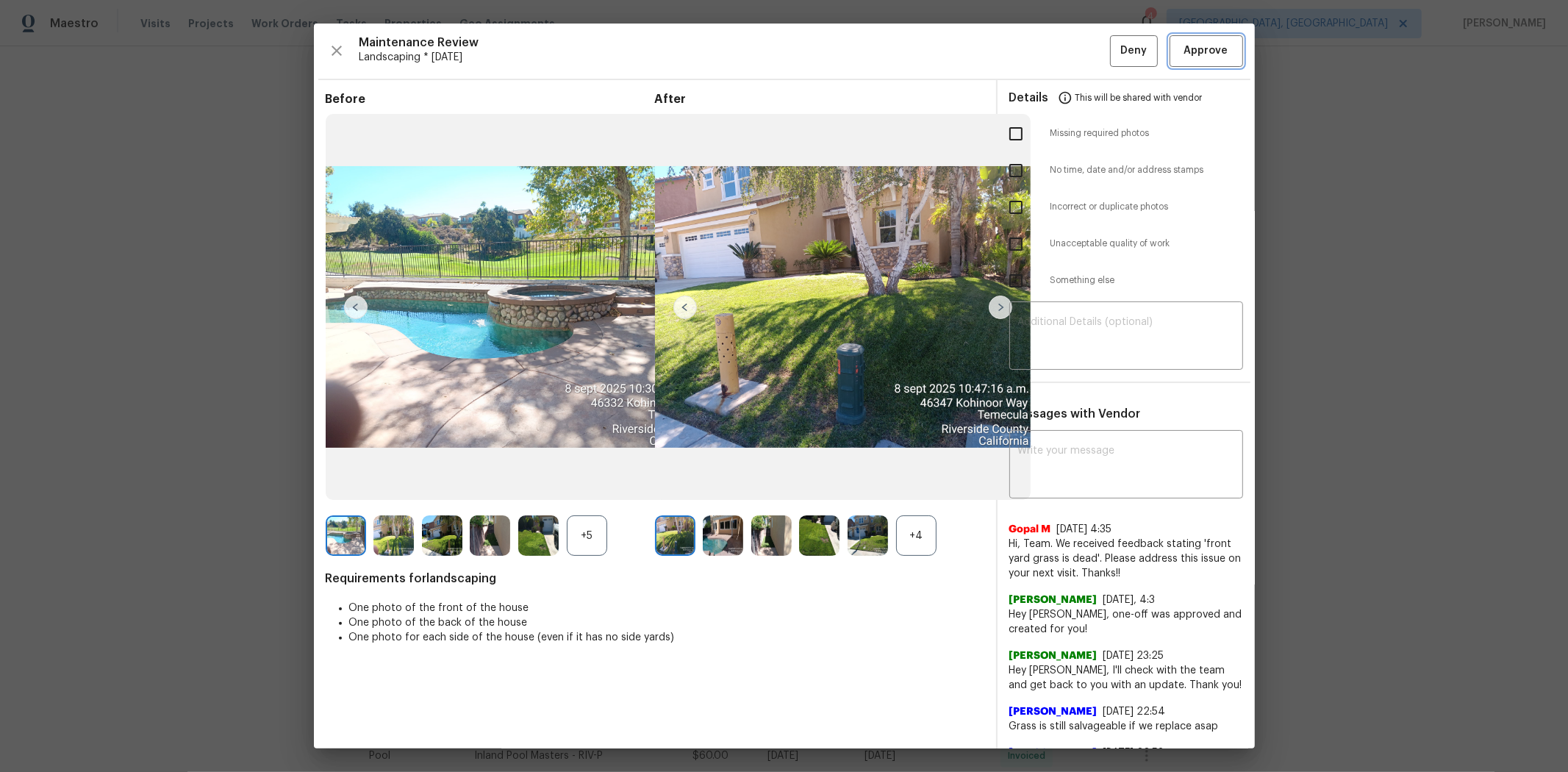
click at [1115, 56] on span "Approve" at bounding box center [1206, 51] width 45 height 18
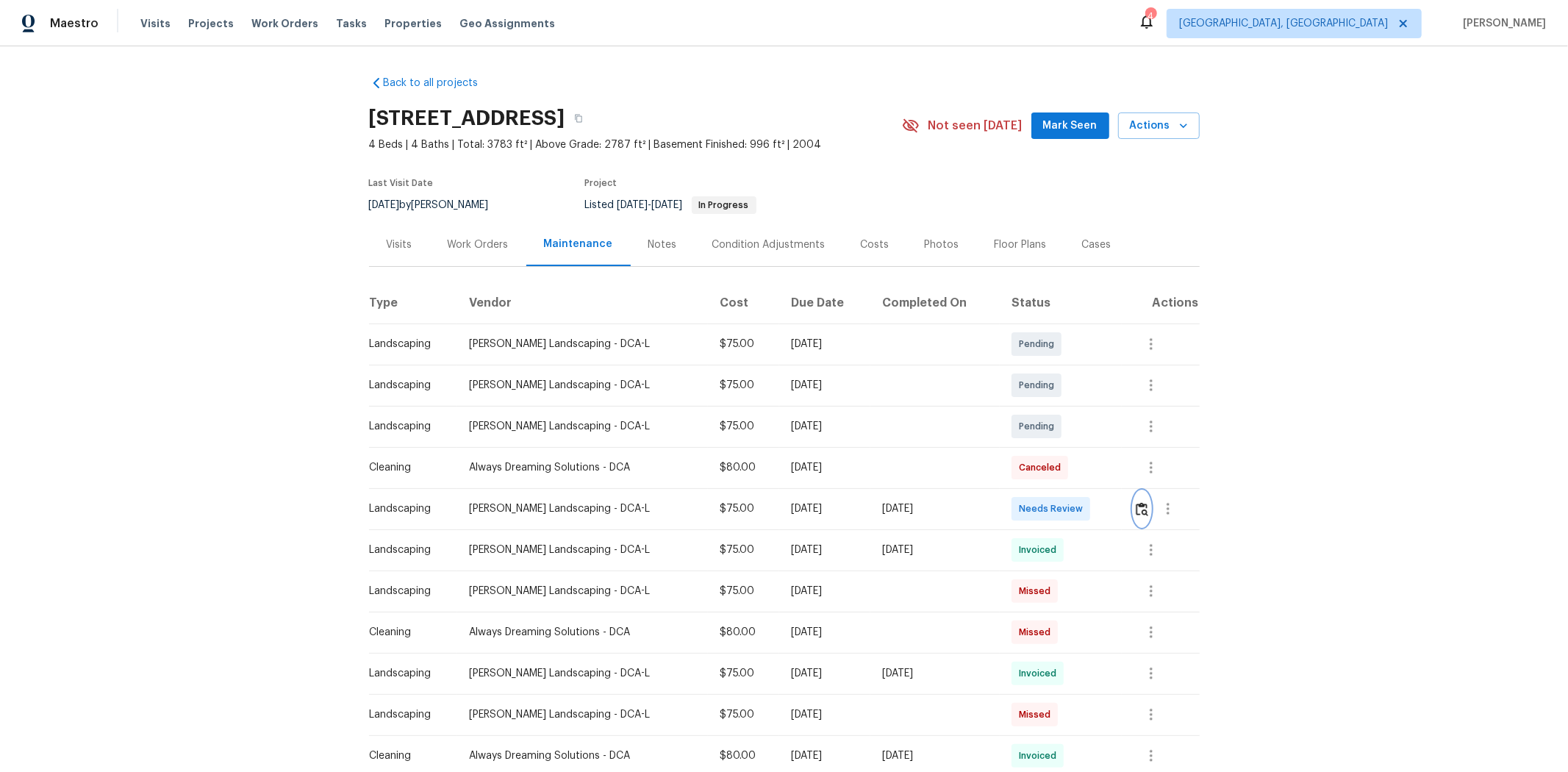
click at [843, 493] on img "button" at bounding box center [1143, 509] width 13 height 14
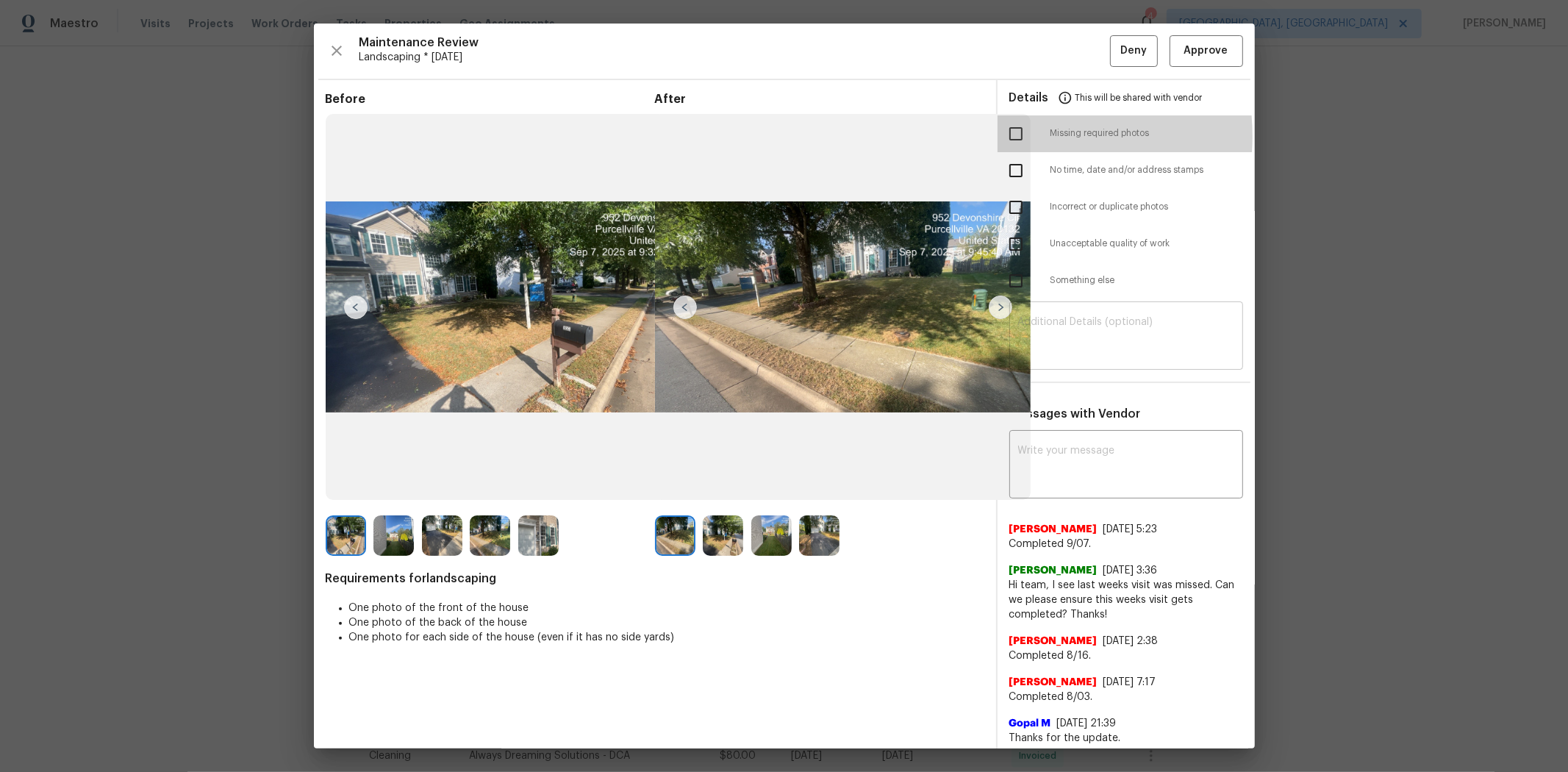
drag, startPoint x: 1008, startPoint y: 137, endPoint x: 1082, endPoint y: 311, distance: 189.1
click at [843, 136] on input "checkbox" at bounding box center [1017, 134] width 31 height 31
checkbox input "true"
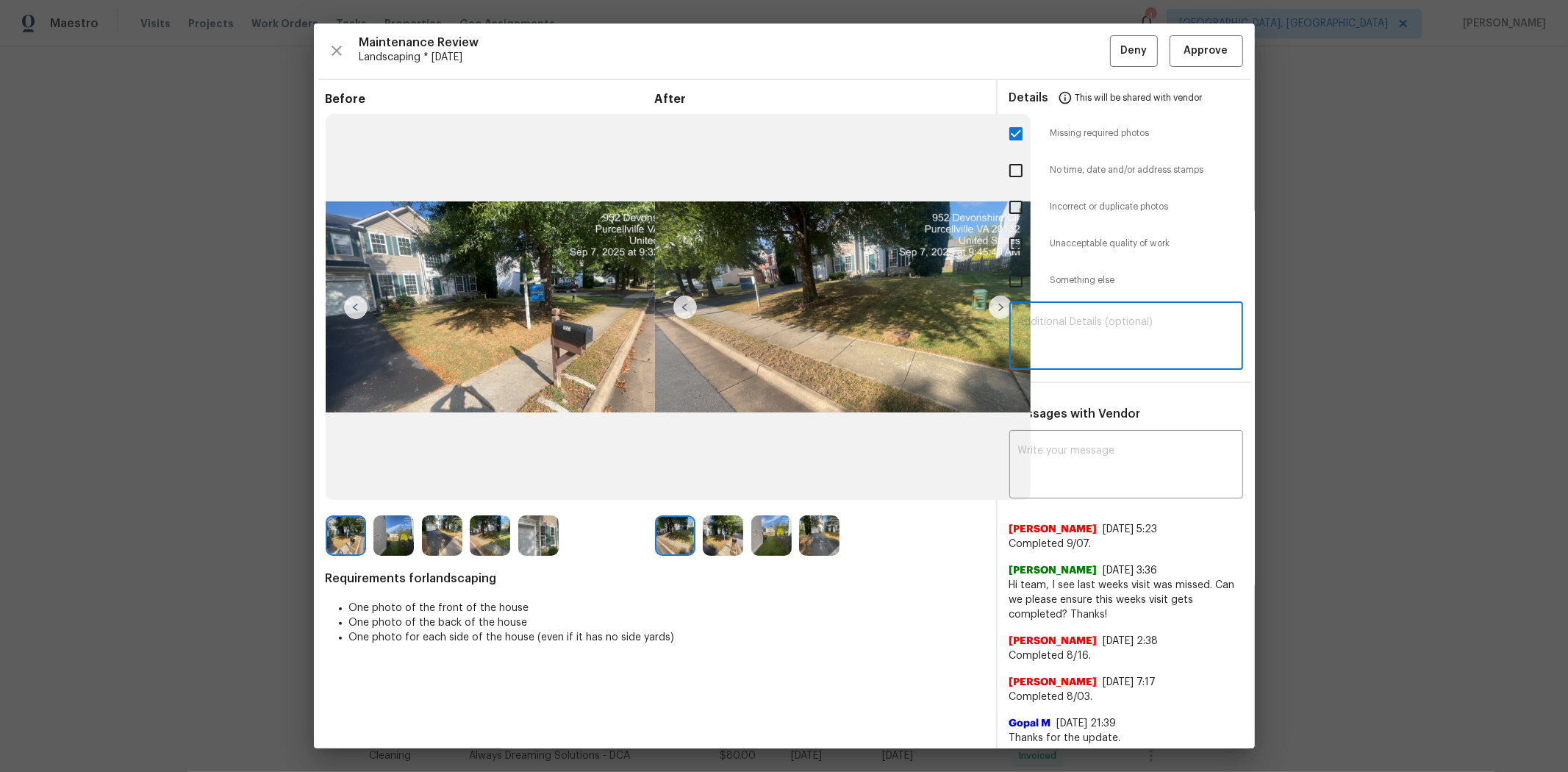
click at [843, 336] on textarea at bounding box center [1126, 337] width 216 height 41
paste textarea "Maintenance Audit Team: Hello! Unfortunately, this landscaping visit completed …"
type textarea "Maintenance Audit Team: Hello! Unfortunately, this landscaping visit completed …"
click at [843, 478] on textarea at bounding box center [1126, 465] width 216 height 41
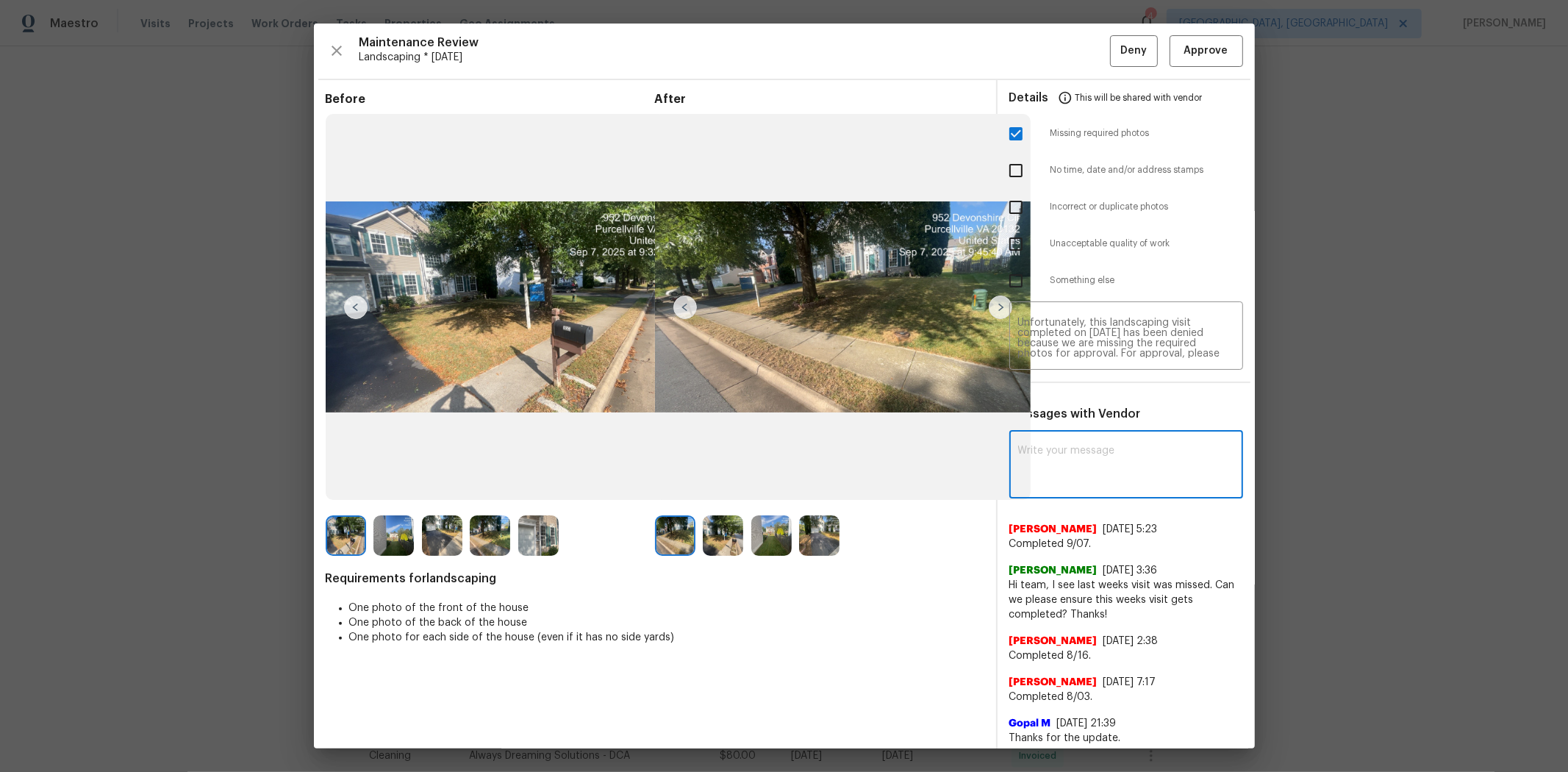
paste textarea "Maintenance Audit Team: Hello! Unfortunately, this landscaping visit completed …"
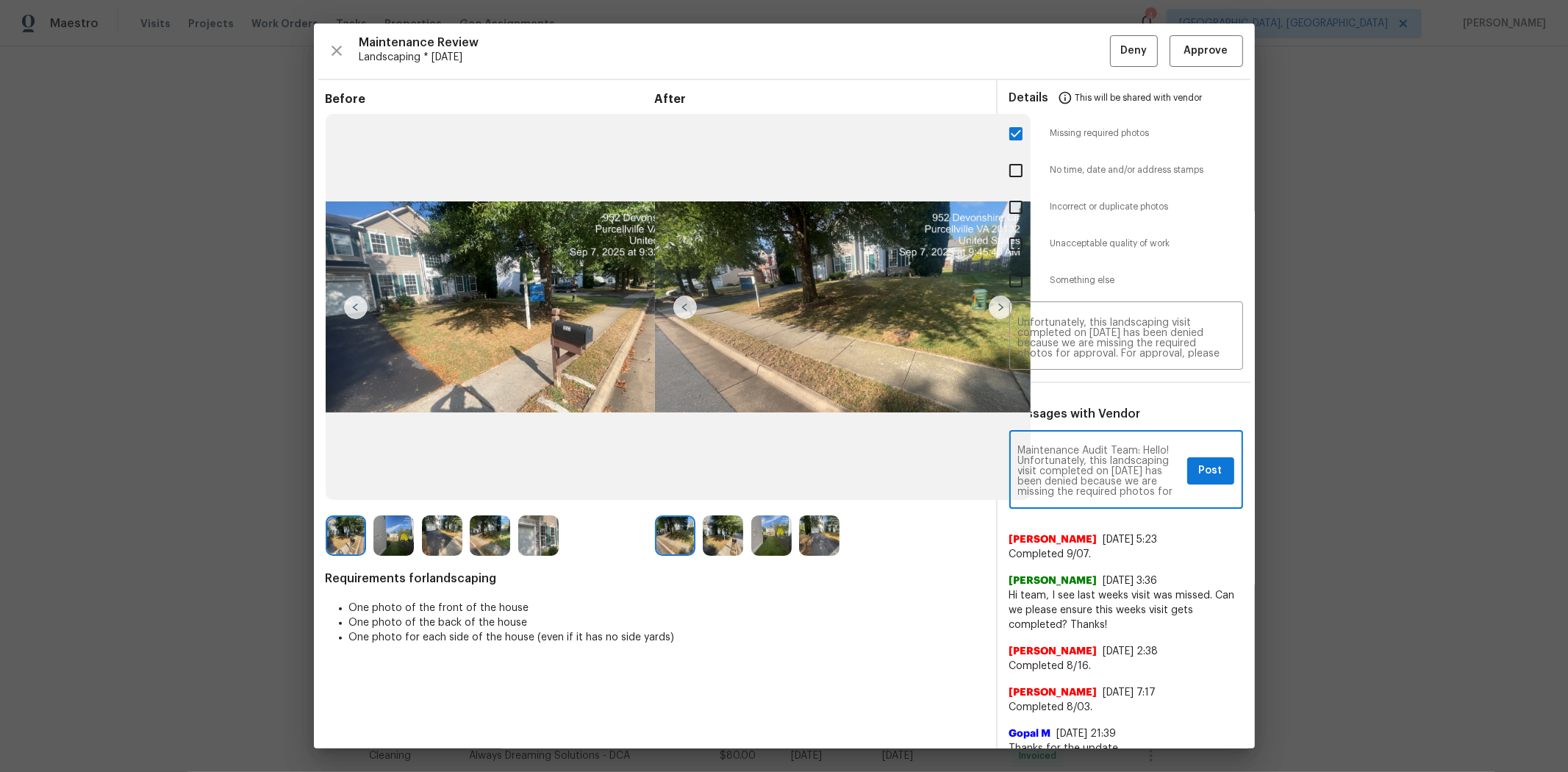
scroll to position [215, 0]
type textarea "Maintenance Audit Team: Hello! Unfortunately, this landscaping visit completed …"
drag, startPoint x: 1200, startPoint y: 472, endPoint x: 1208, endPoint y: 469, distance: 8.5
click at [843, 472] on span "Post" at bounding box center [1211, 470] width 24 height 18
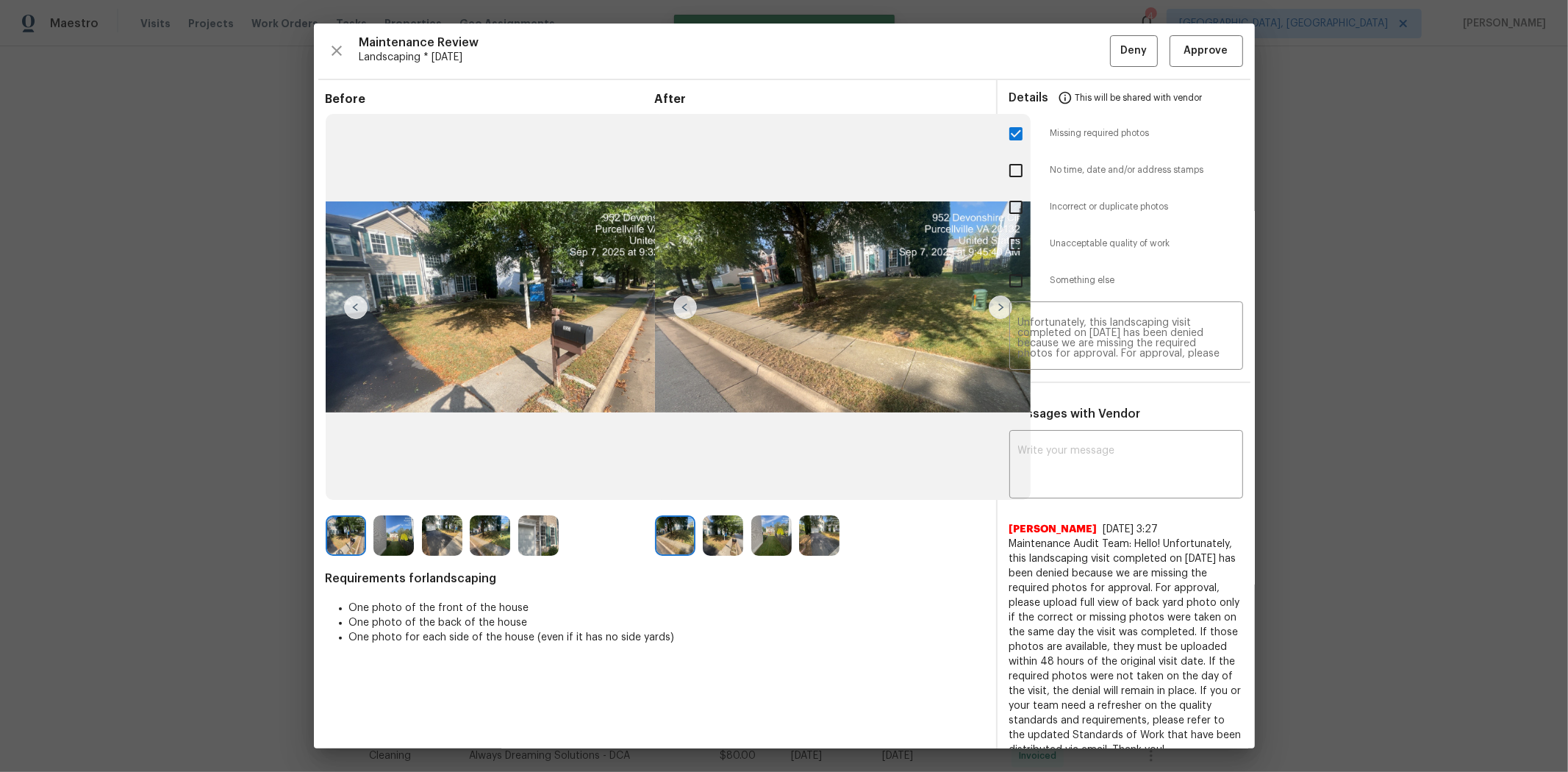
scroll to position [0, 0]
click at [843, 48] on span "Deny" at bounding box center [1134, 51] width 26 height 18
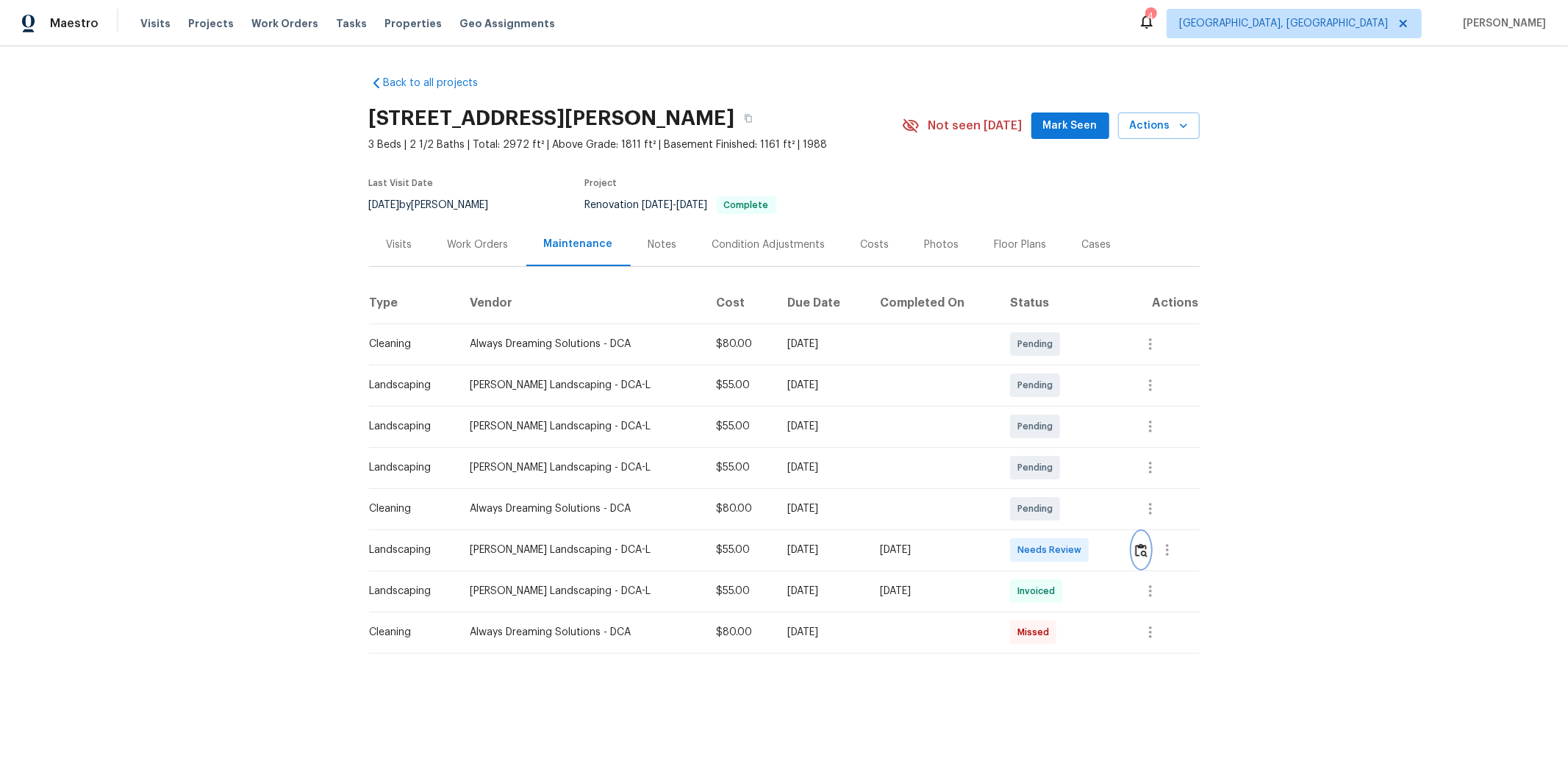
click at [1115, 516] on img "button" at bounding box center [1142, 549] width 13 height 14
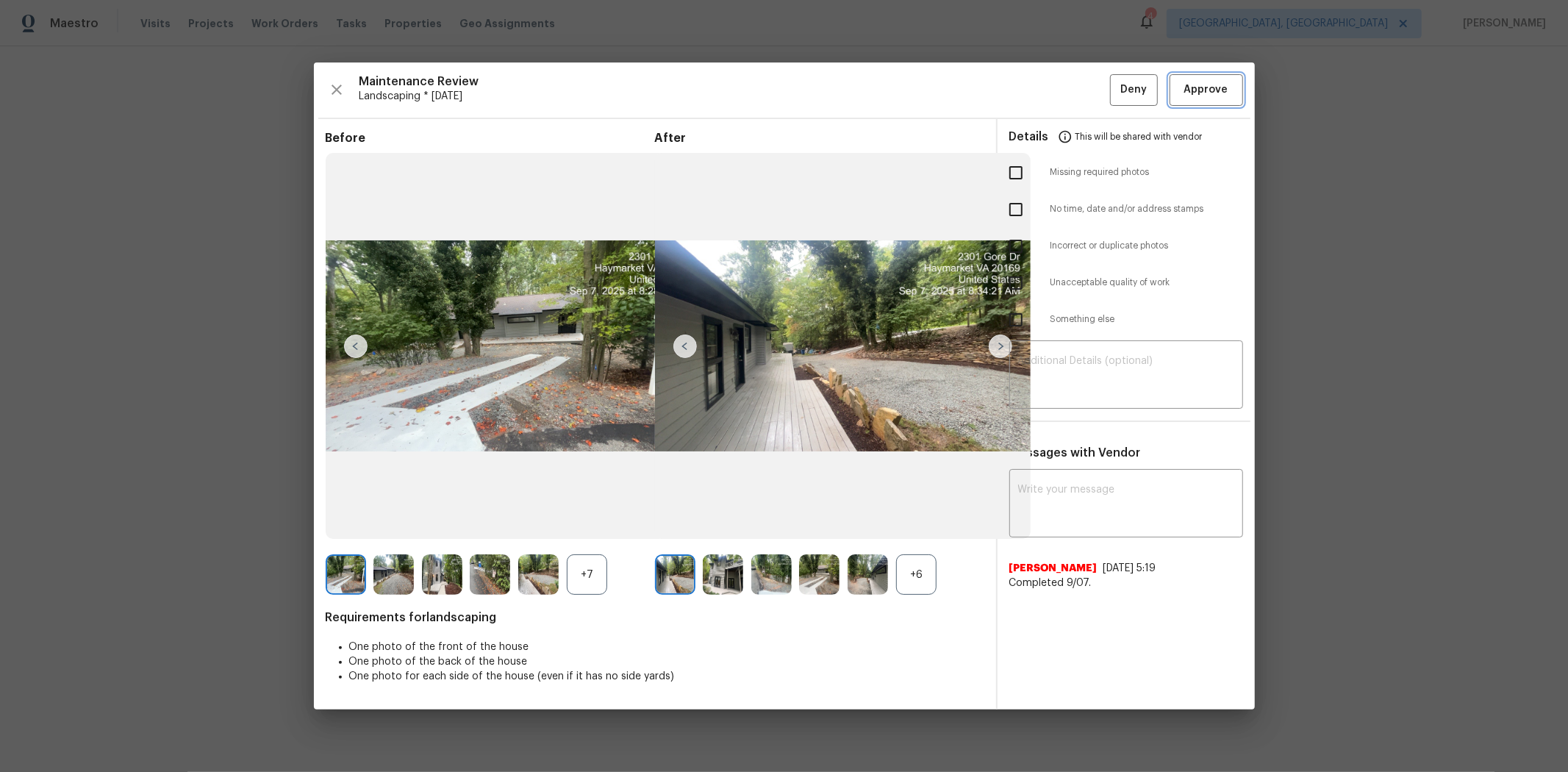
click at [1115, 90] on span "Approve" at bounding box center [1206, 90] width 45 height 18
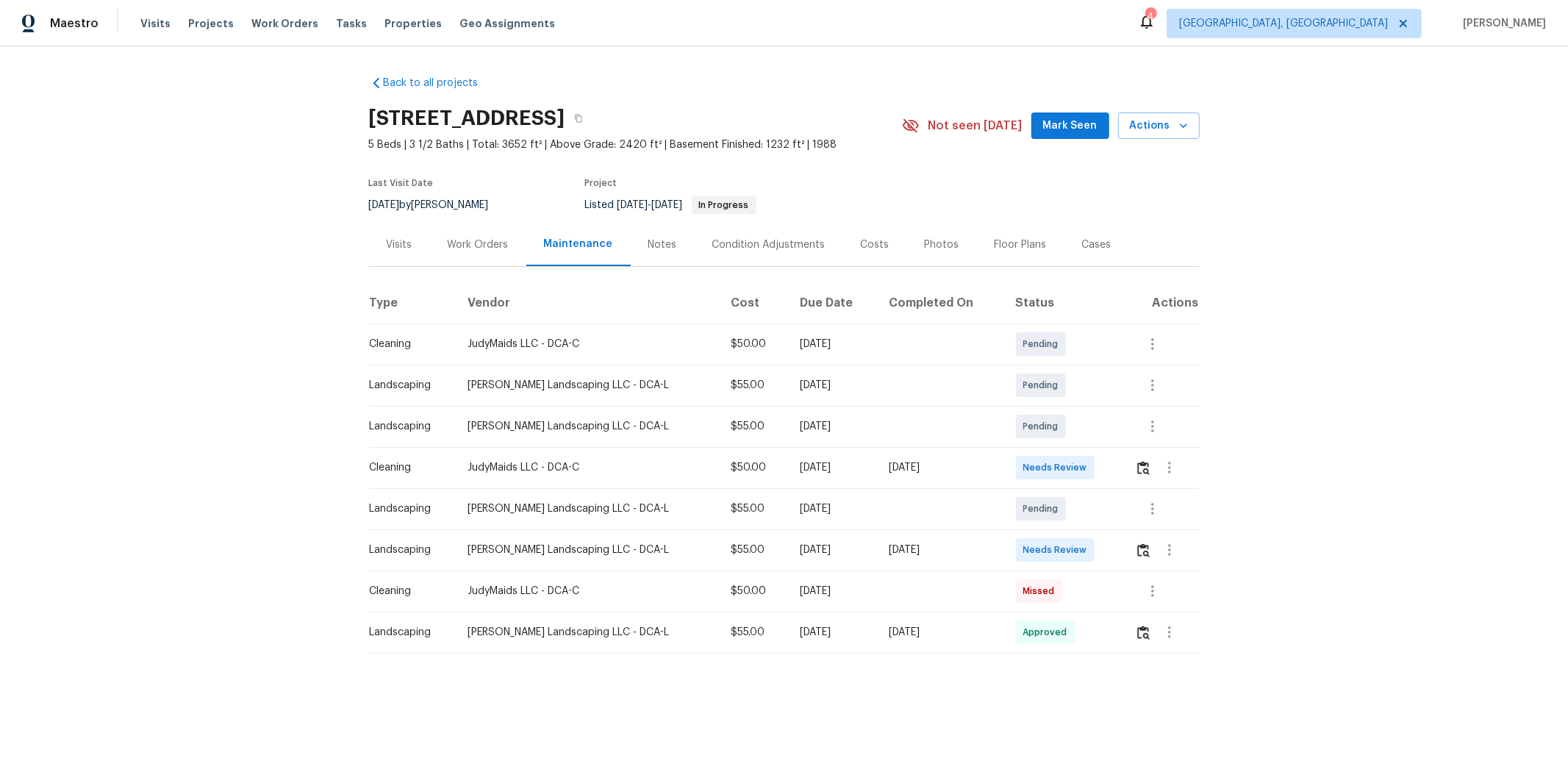
drag, startPoint x: 472, startPoint y: 549, endPoint x: 1094, endPoint y: 549, distance: 622.0
click at [1087, 516] on tr "Landscaping [PERSON_NAME] Landscaping LLC - DCA-L $55.00 [DATE] [DATE] Needs Re…" at bounding box center [784, 549] width 831 height 41
click at [1115, 516] on td at bounding box center [1161, 549] width 75 height 41
click at [1115, 516] on img "button" at bounding box center [1144, 549] width 13 height 14
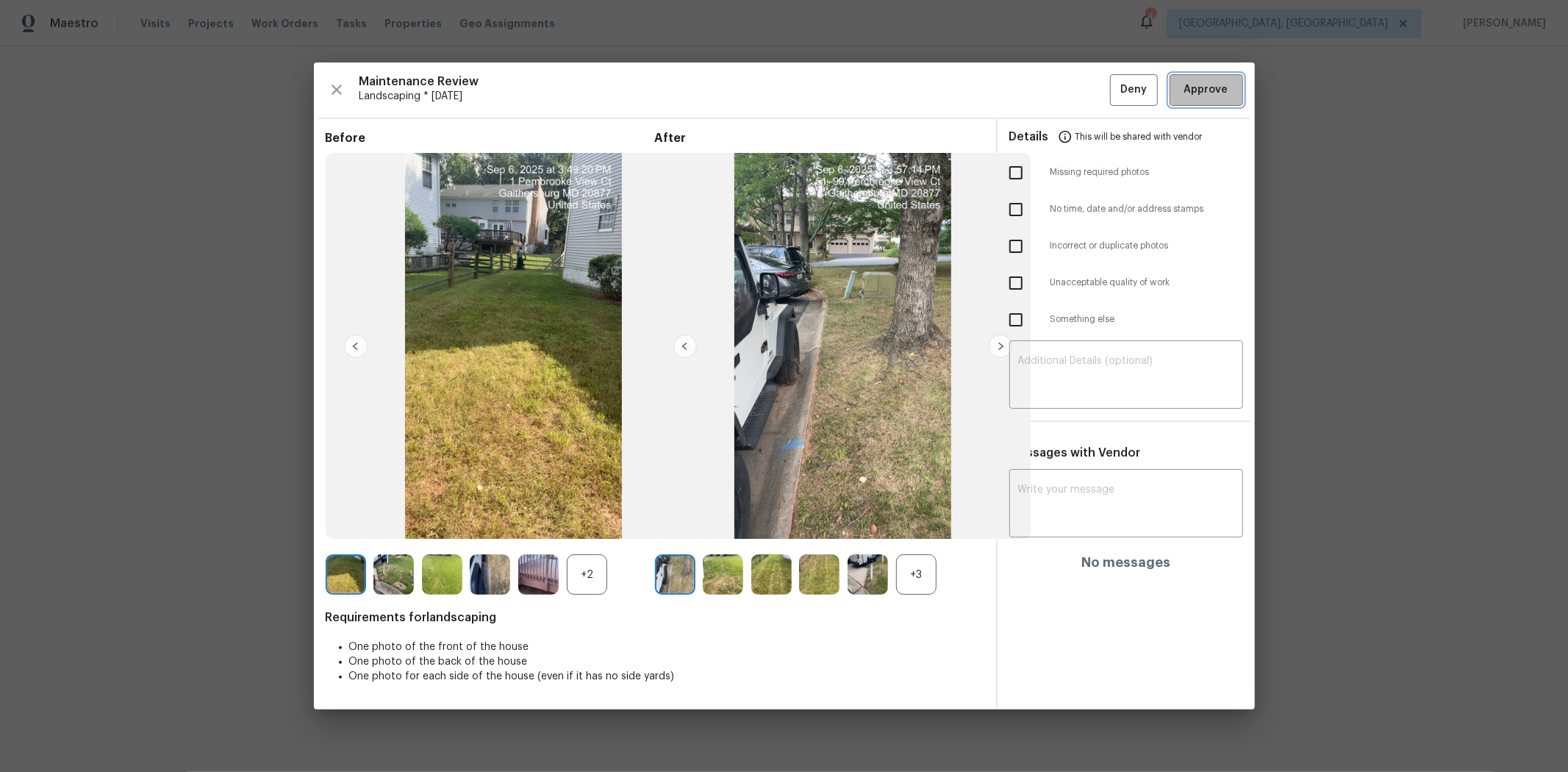
click at [1115, 84] on span "Approve" at bounding box center [1206, 90] width 45 height 18
